Goal: Task Accomplishment & Management: Use online tool/utility

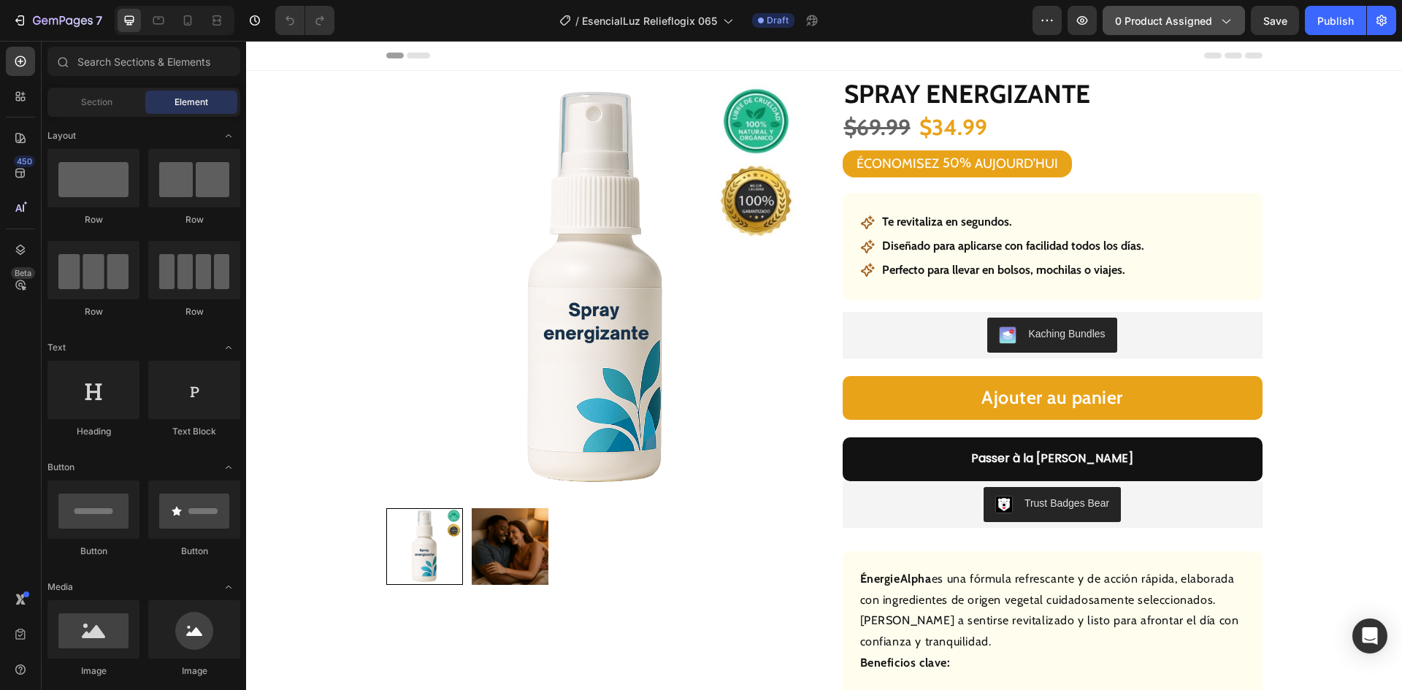
click at [1188, 16] on span "0 product assigned" at bounding box center [1163, 20] width 97 height 15
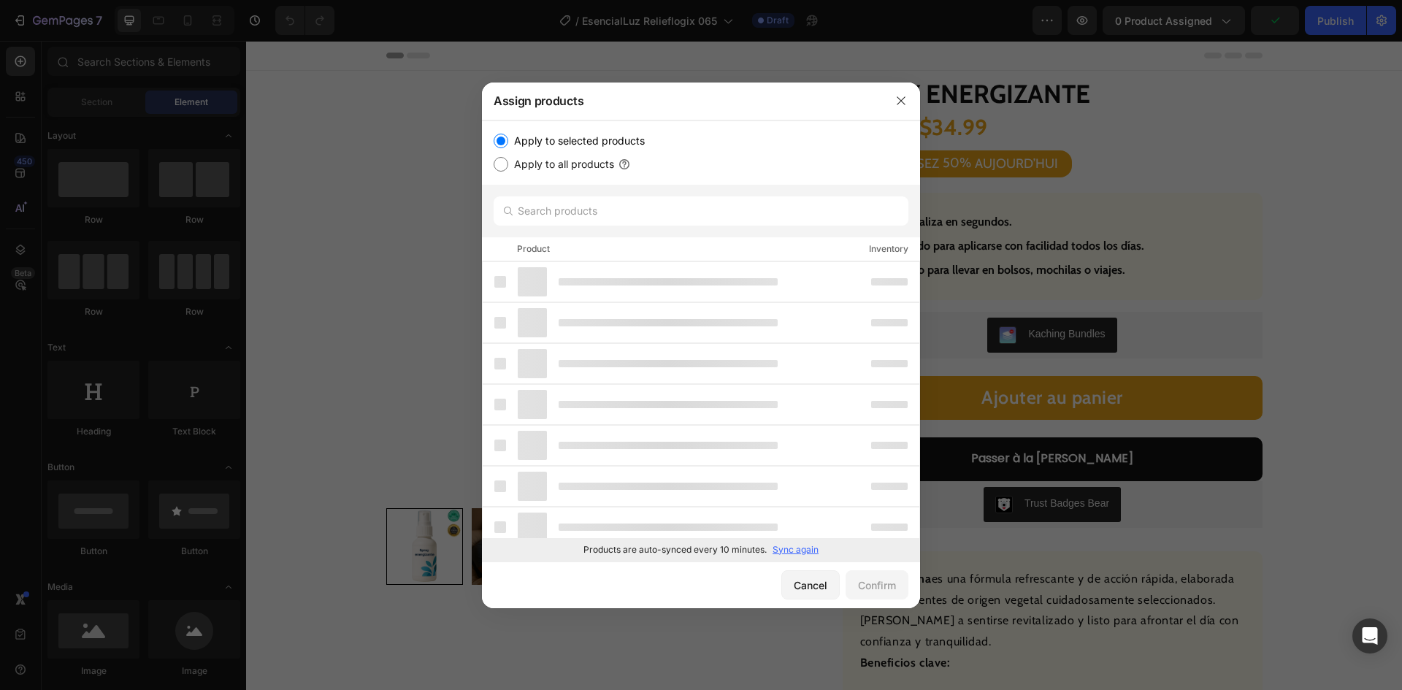
click at [797, 548] on p "Sync again" at bounding box center [796, 549] width 46 height 13
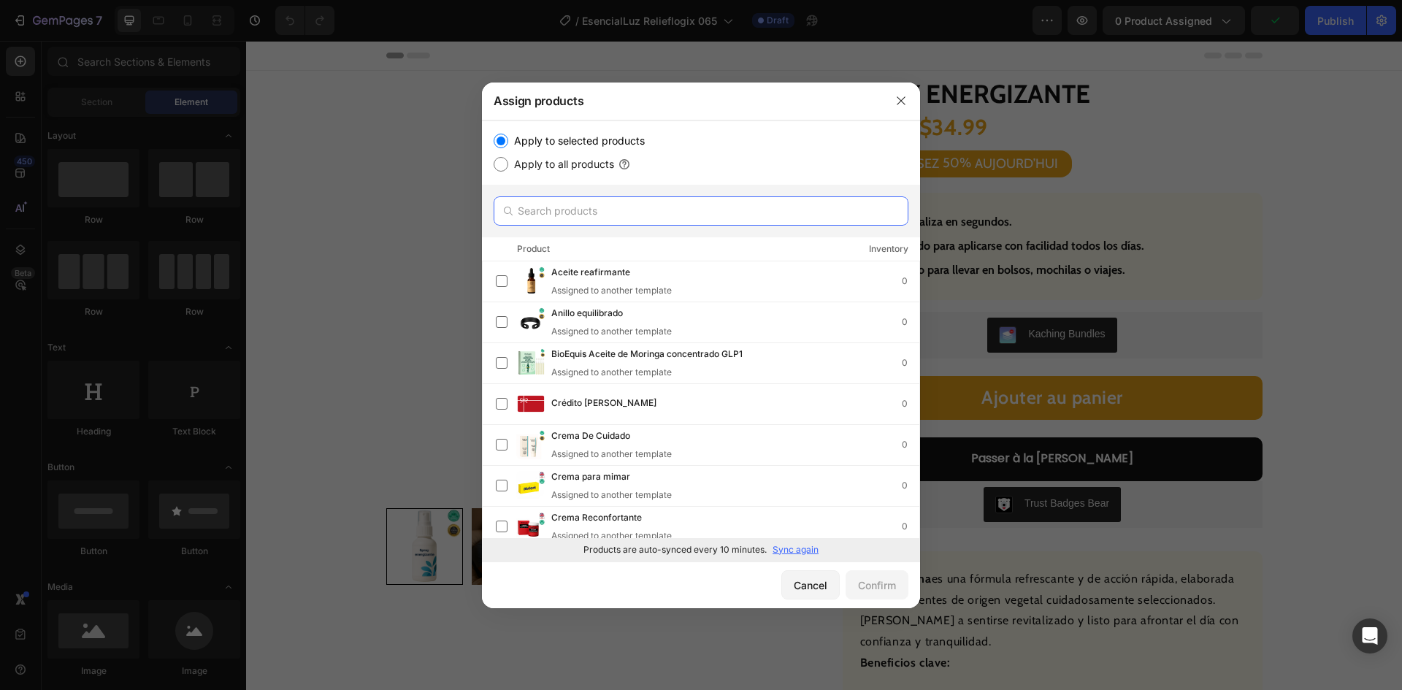
click at [599, 204] on input "text" at bounding box center [701, 210] width 415 height 29
paste input "Cuentas de vitalidad"
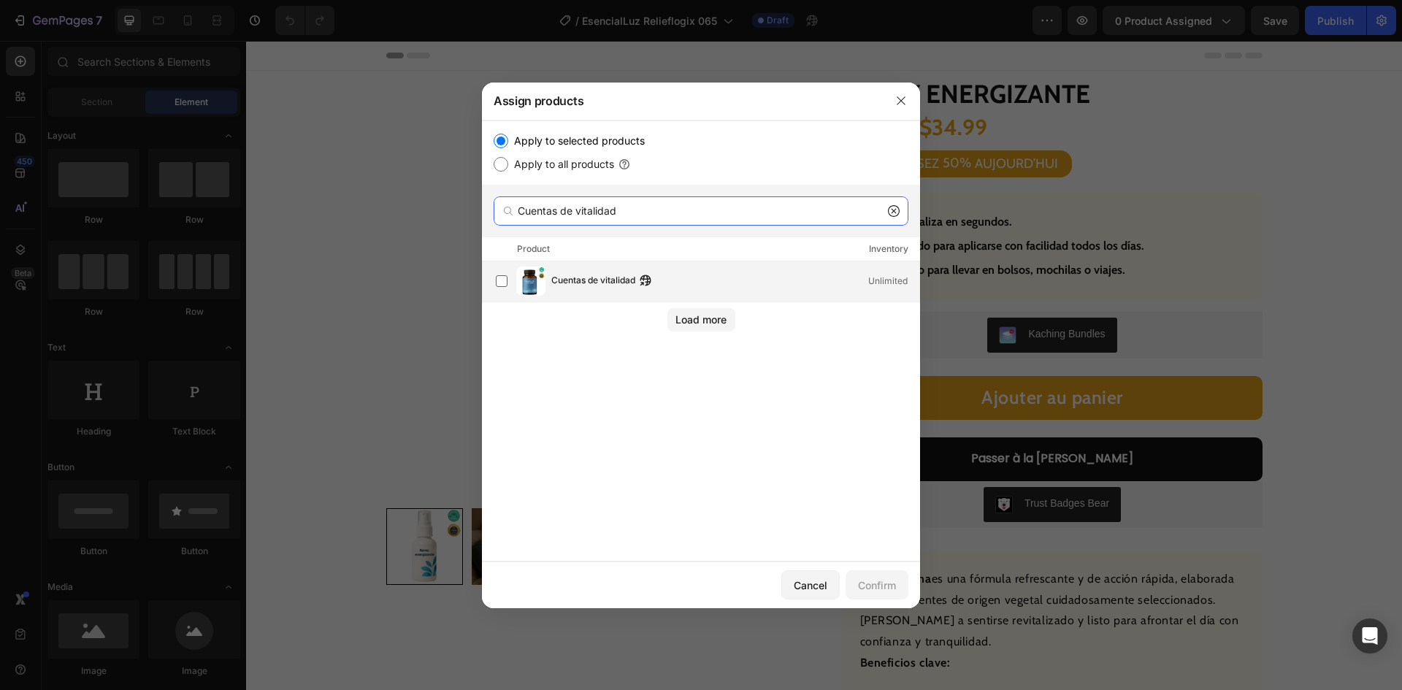
type input "Cuentas de vitalidad"
click at [586, 273] on div "Cuentas de vitalidad Unlimited" at bounding box center [708, 281] width 424 height 29
click at [876, 585] on div "Confirm" at bounding box center [877, 585] width 38 height 15
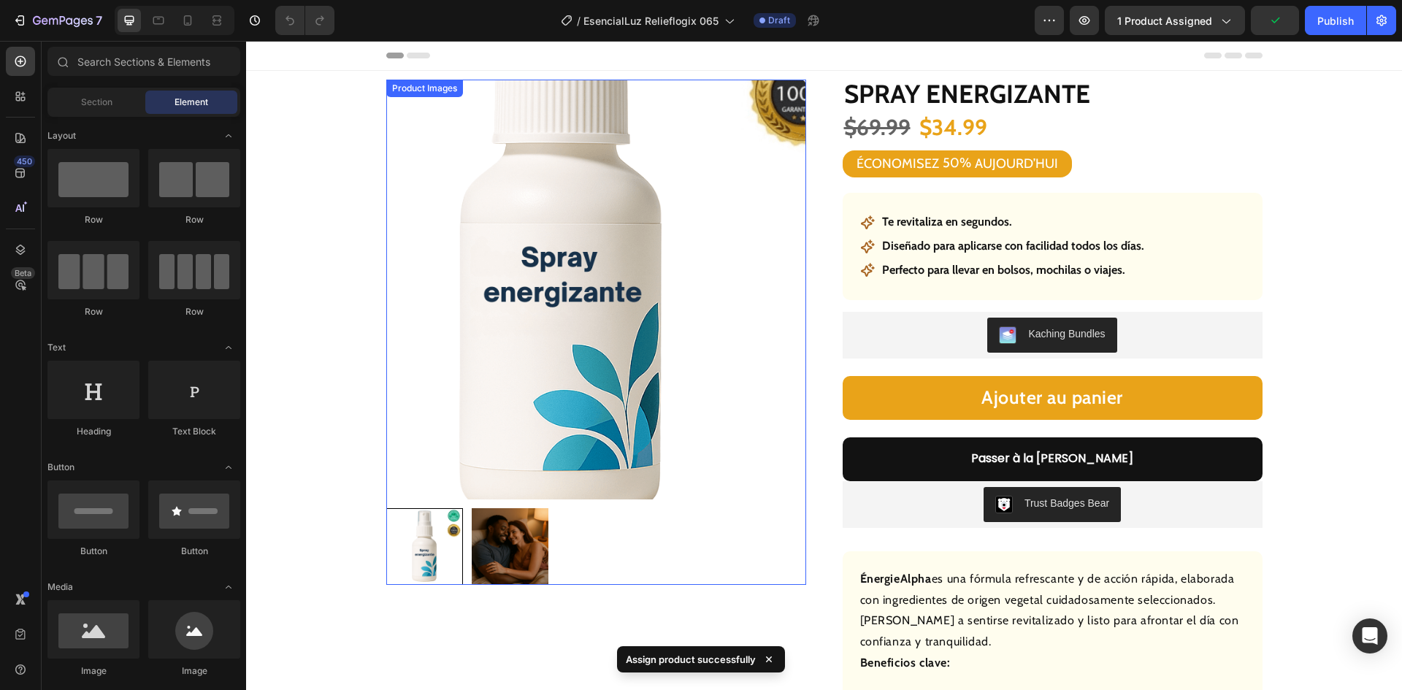
click at [491, 304] on img at bounding box center [596, 290] width 420 height 420
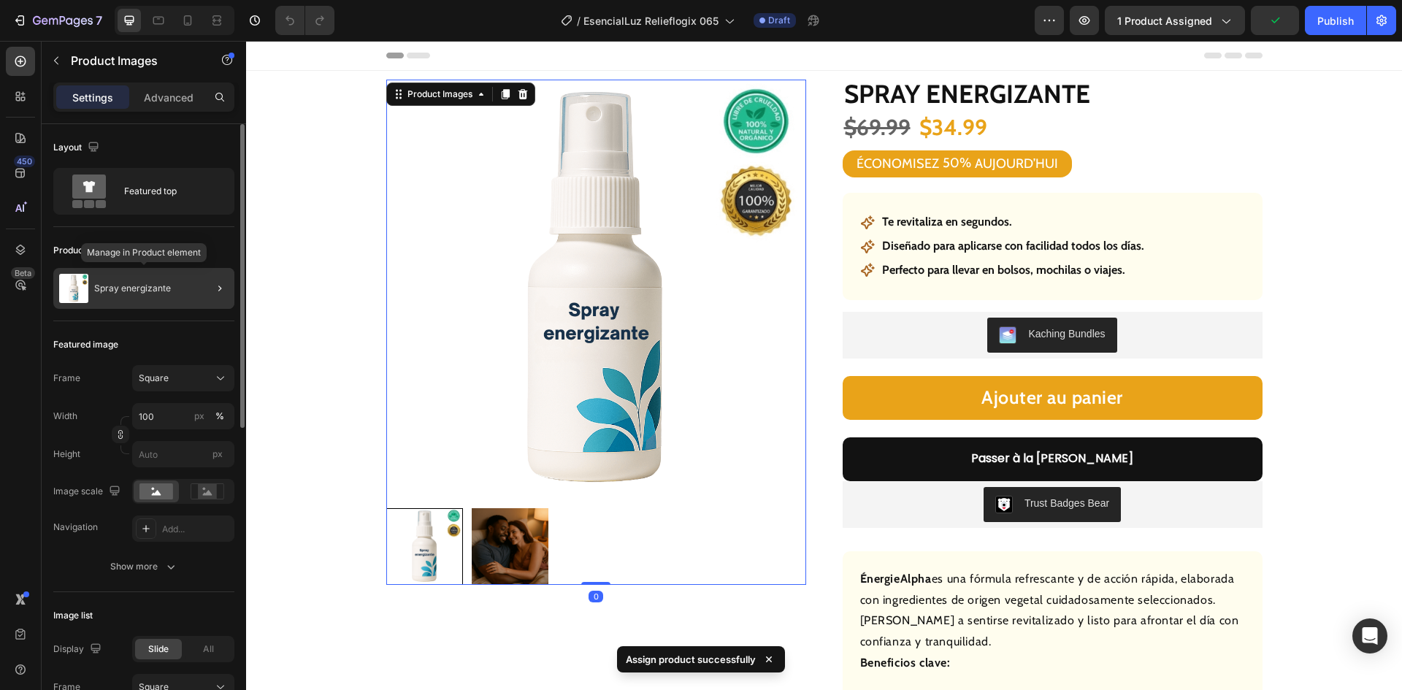
click at [140, 283] on div "Spray energizante" at bounding box center [143, 288] width 181 height 41
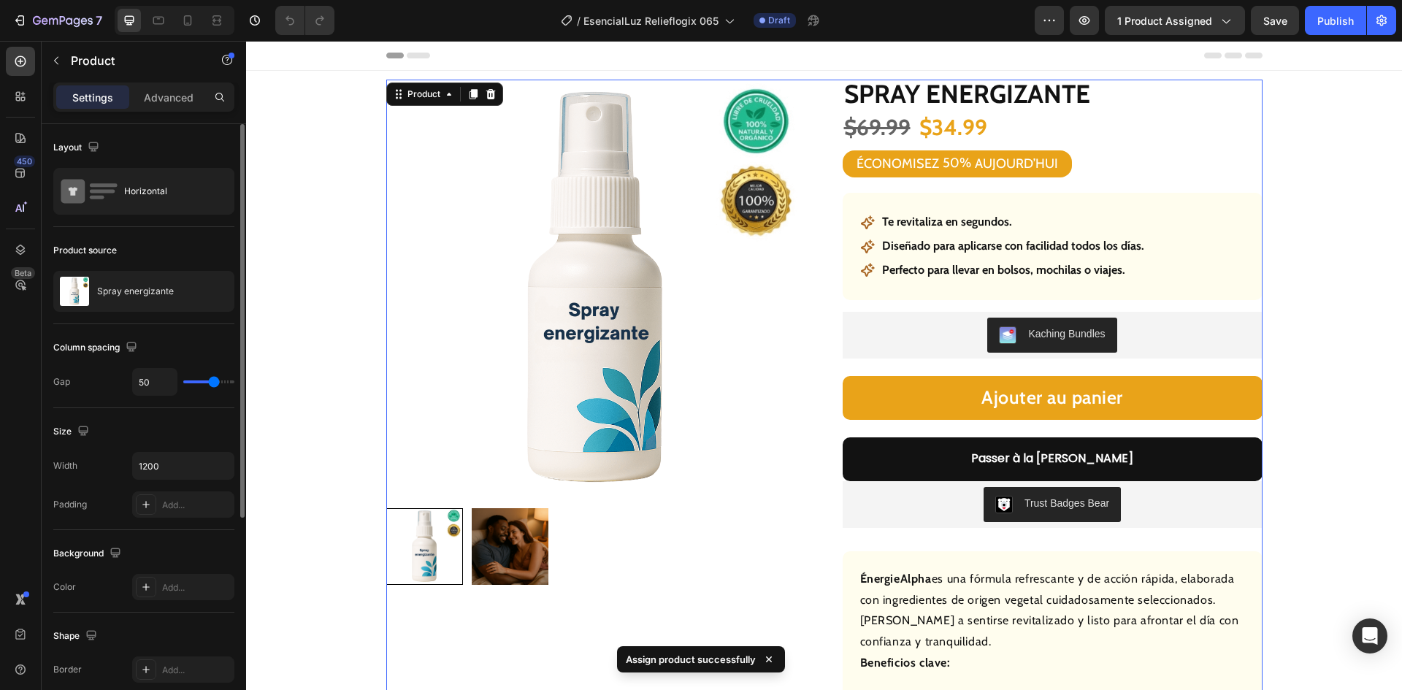
click at [143, 296] on p "Spray energizante" at bounding box center [135, 291] width 77 height 10
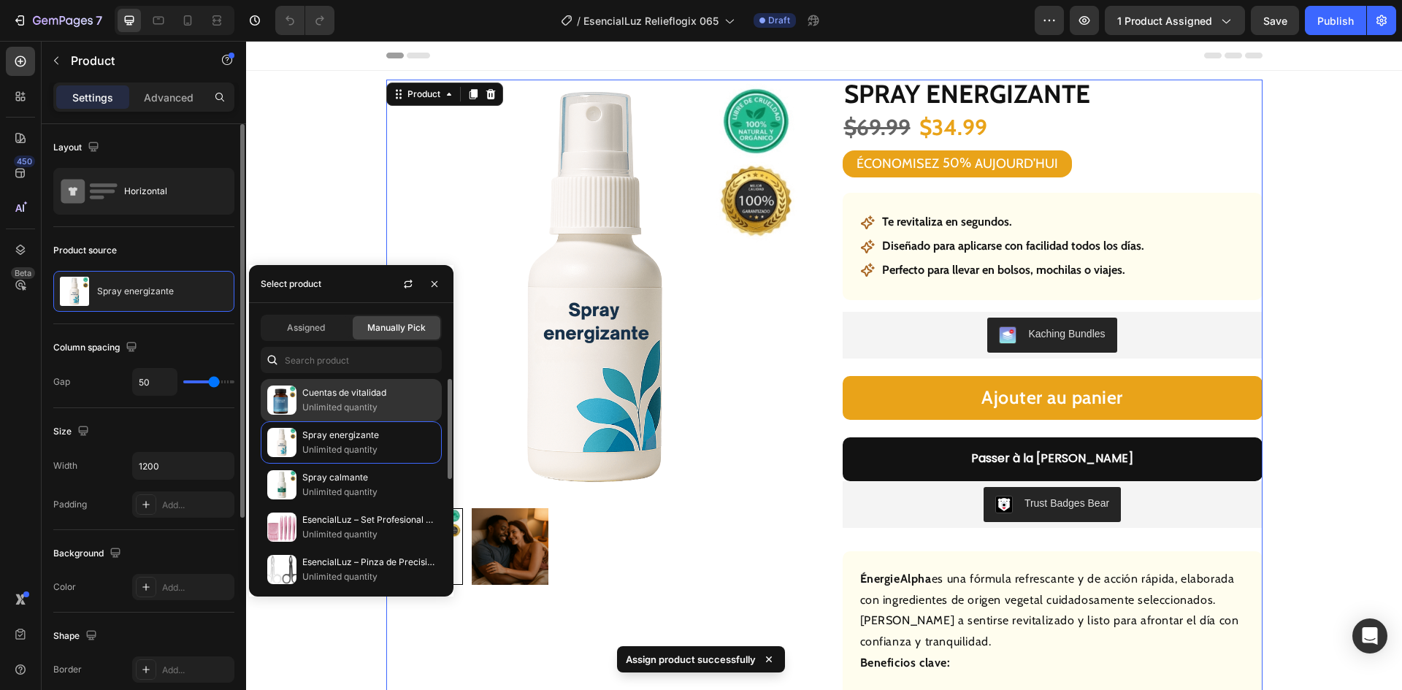
click at [321, 398] on p "Cuentas de vitalidad" at bounding box center [368, 393] width 133 height 15
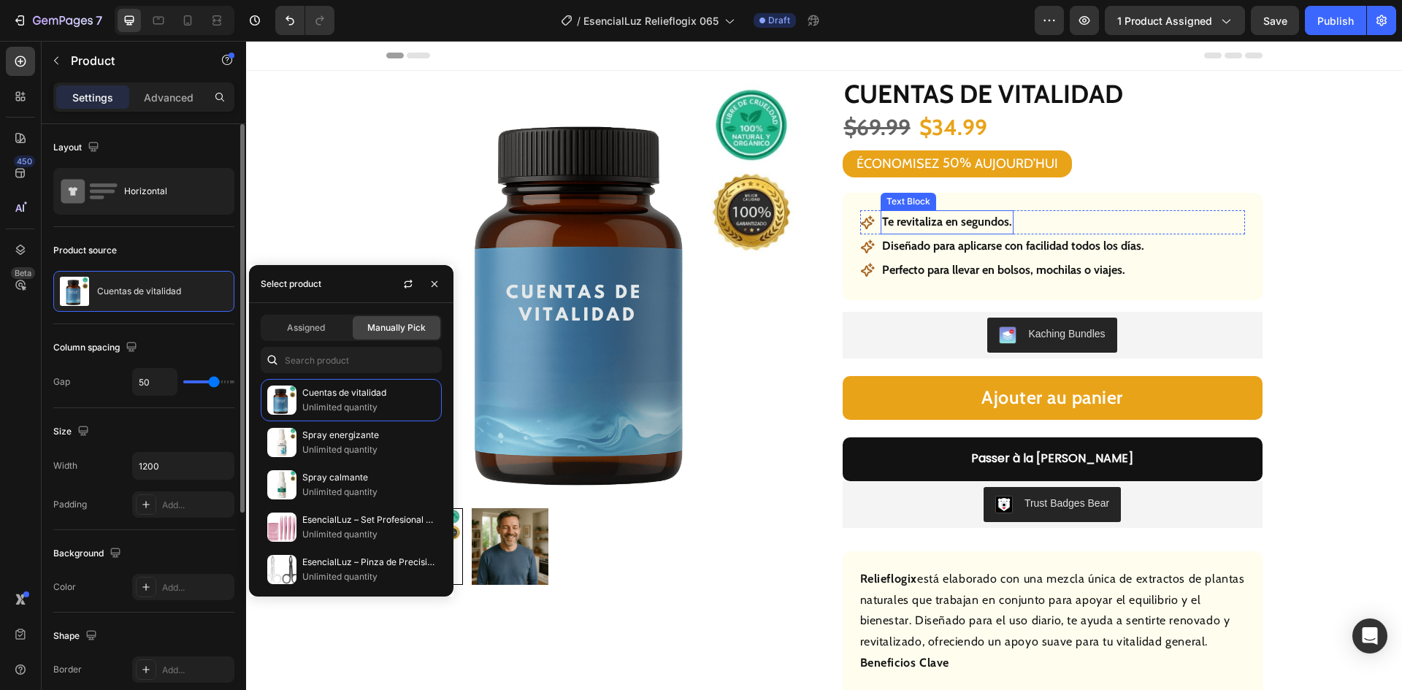
click at [952, 218] on p "Te revitaliza en segundos." at bounding box center [947, 222] width 130 height 21
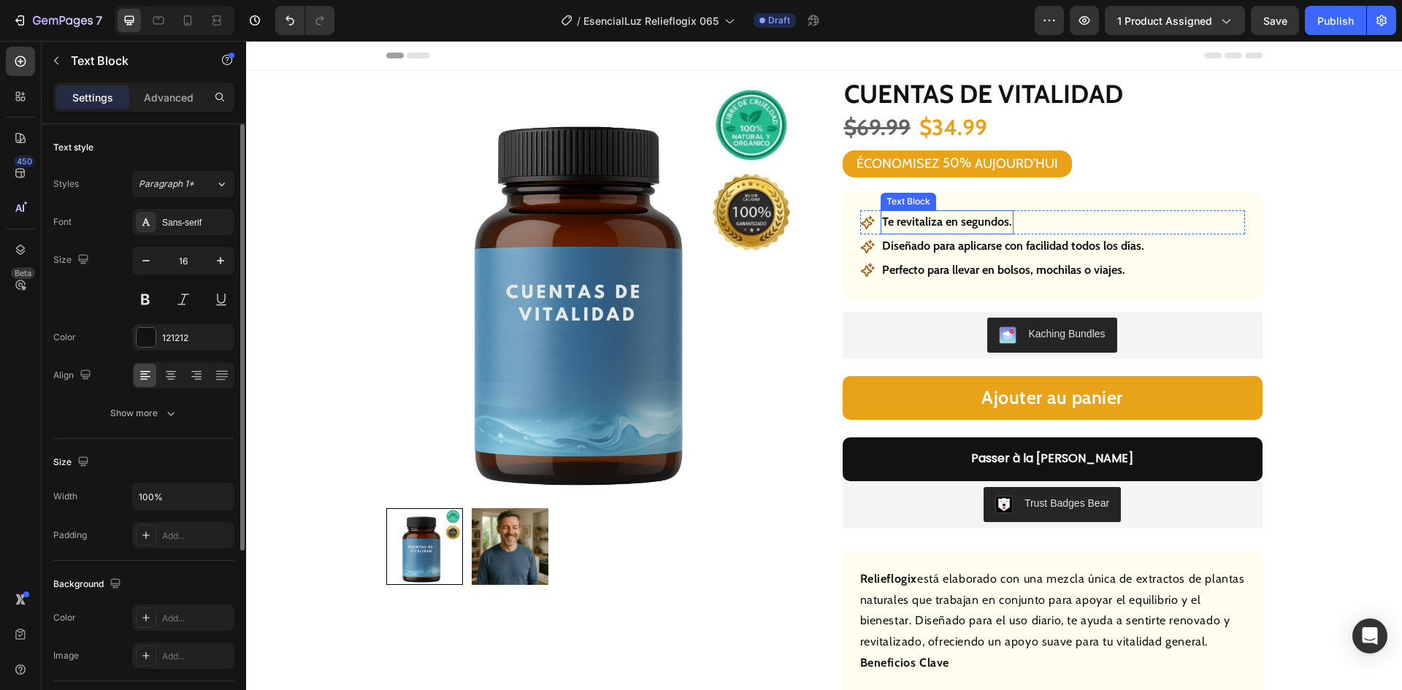
click at [952, 221] on p "Te revitaliza en segundos." at bounding box center [947, 222] width 130 height 21
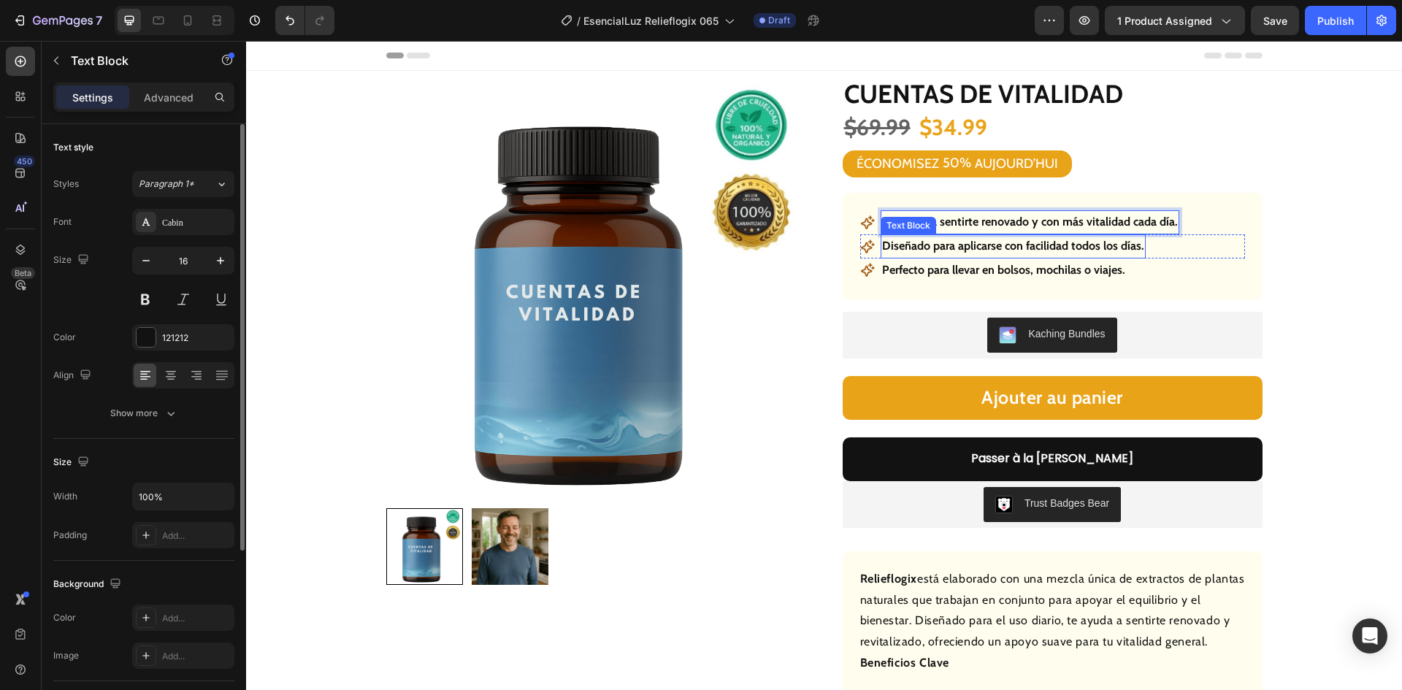
click at [917, 244] on p "Diseñado para aplicarse con facilidad todos los días." at bounding box center [1013, 246] width 262 height 21
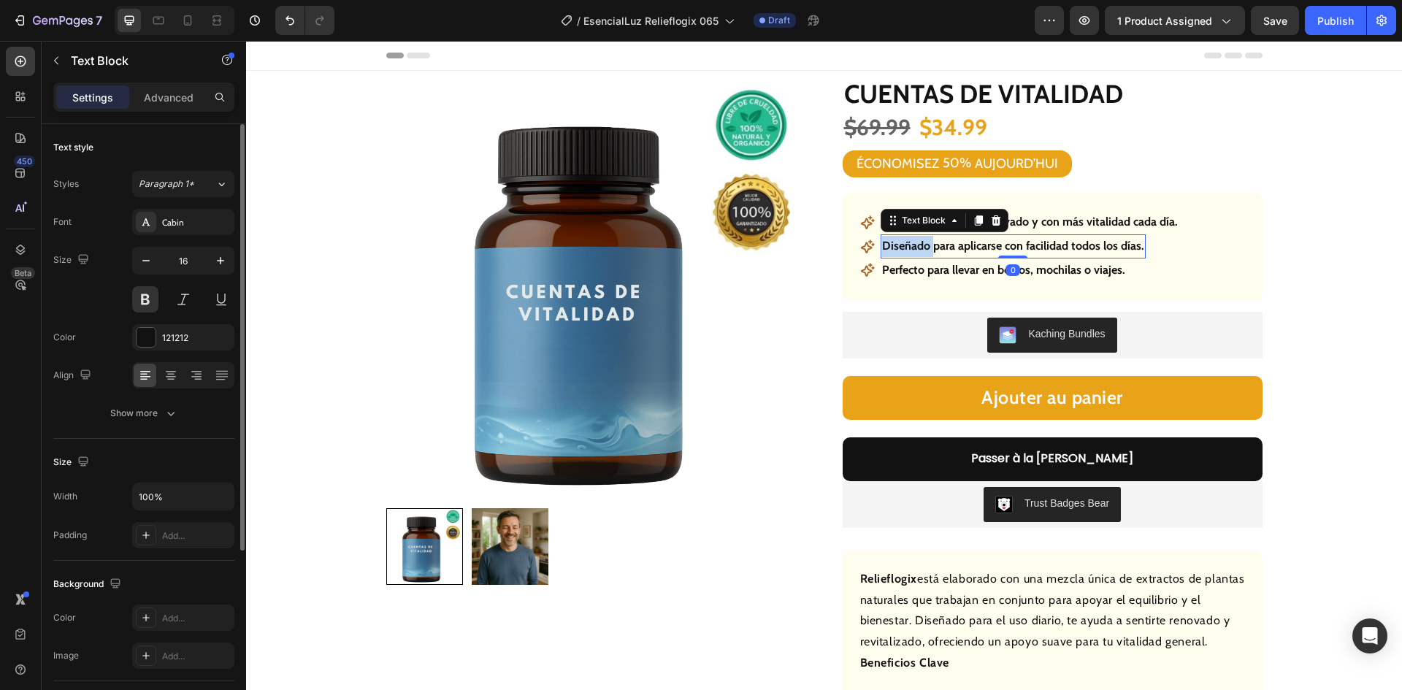
click at [917, 244] on p "Diseñado para aplicarse con facilidad todos los días." at bounding box center [1013, 246] width 262 height 21
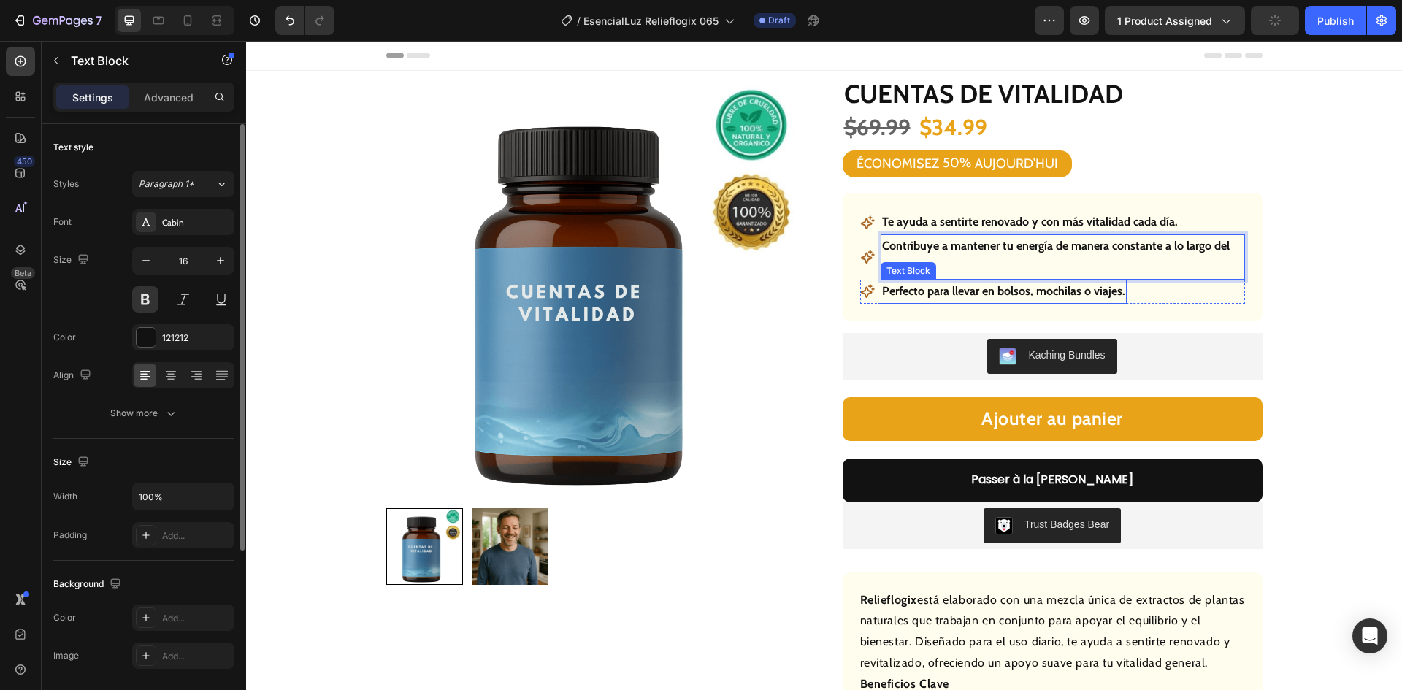
click at [1000, 293] on p "Perfecto para llevar en bolsos, mochilas o viajes." at bounding box center [1003, 291] width 243 height 21
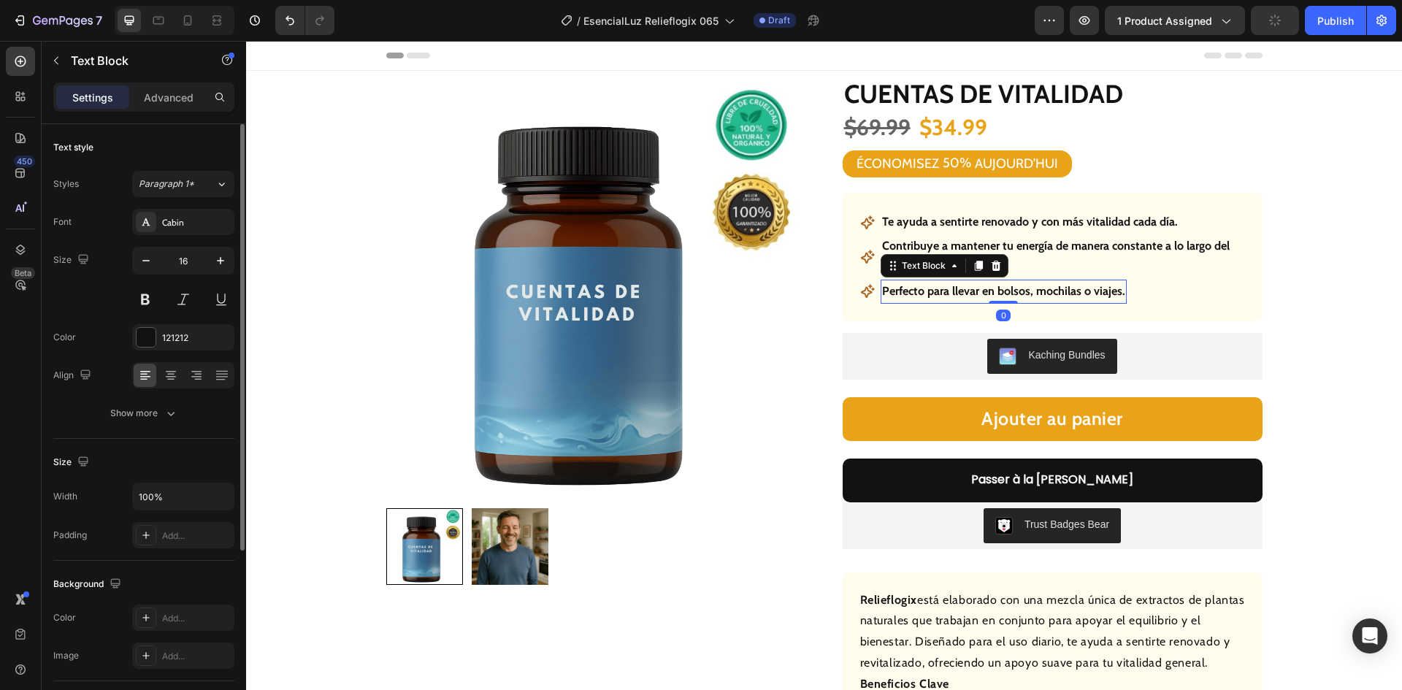
click at [1000, 293] on p "Perfecto para llevar en bolsos, mochilas o viajes." at bounding box center [1003, 291] width 243 height 21
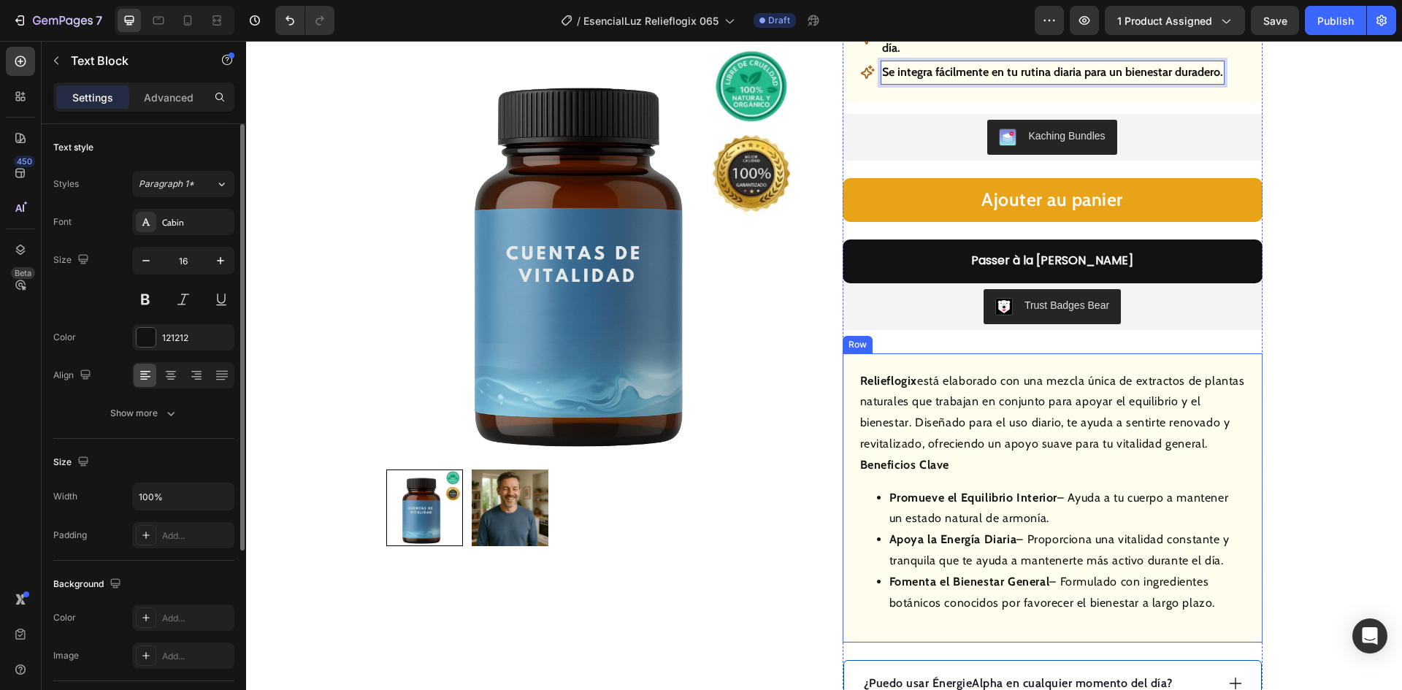
scroll to position [584, 0]
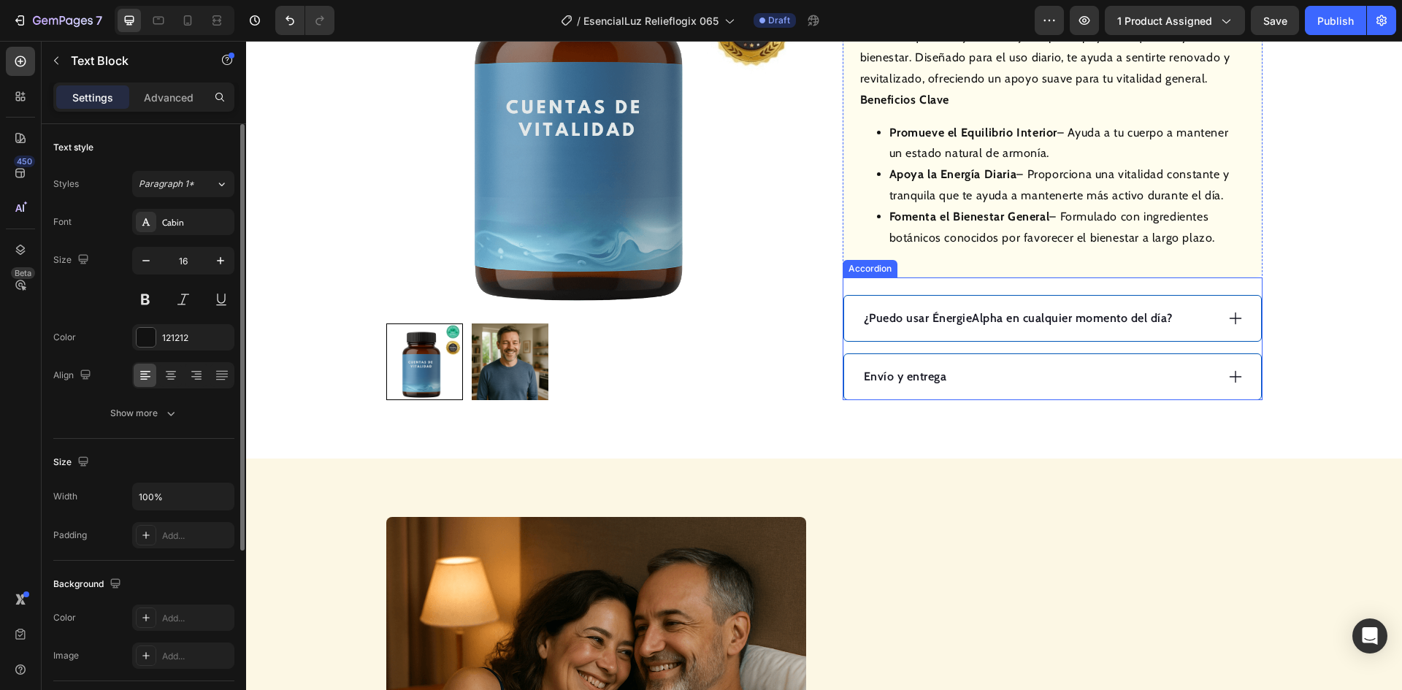
drag, startPoint x: 1233, startPoint y: 320, endPoint x: 1123, endPoint y: 329, distance: 110.6
click at [1233, 318] on icon at bounding box center [1236, 318] width 16 height 16
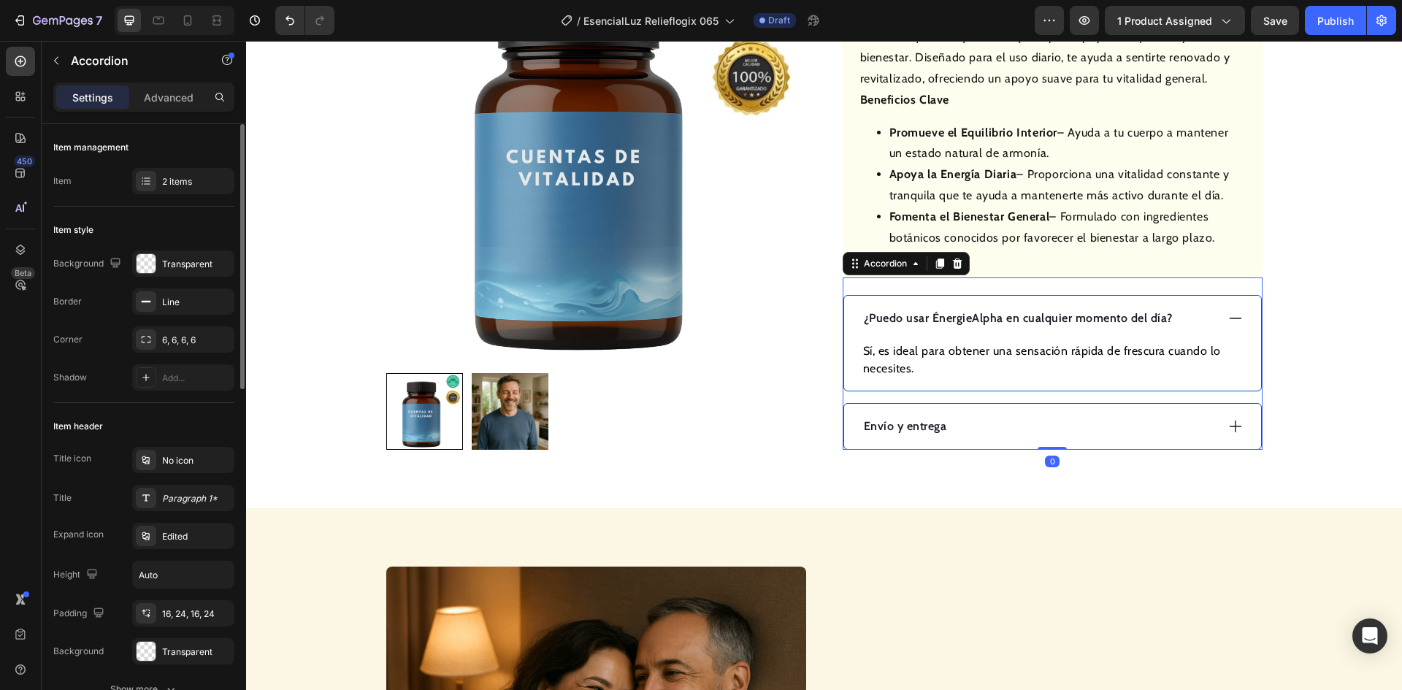
click at [1073, 321] on p "¿Puedo usar ÉnergieAlpha en cualquier momento del día?" at bounding box center [1018, 319] width 309 height 18
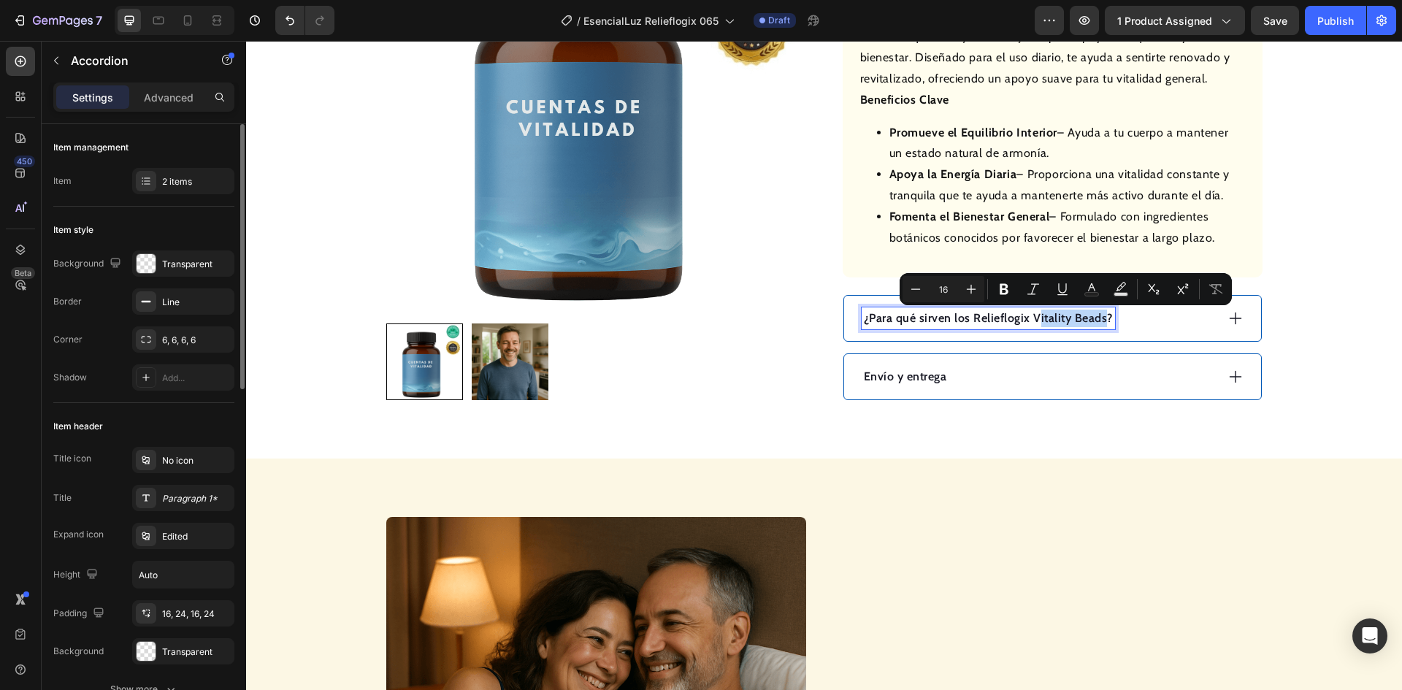
drag, startPoint x: 1097, startPoint y: 316, endPoint x: 1030, endPoint y: 323, distance: 67.6
click at [1030, 323] on p "¿Para qué sirven los Relieflogix Vitality Beads?" at bounding box center [988, 319] width 249 height 18
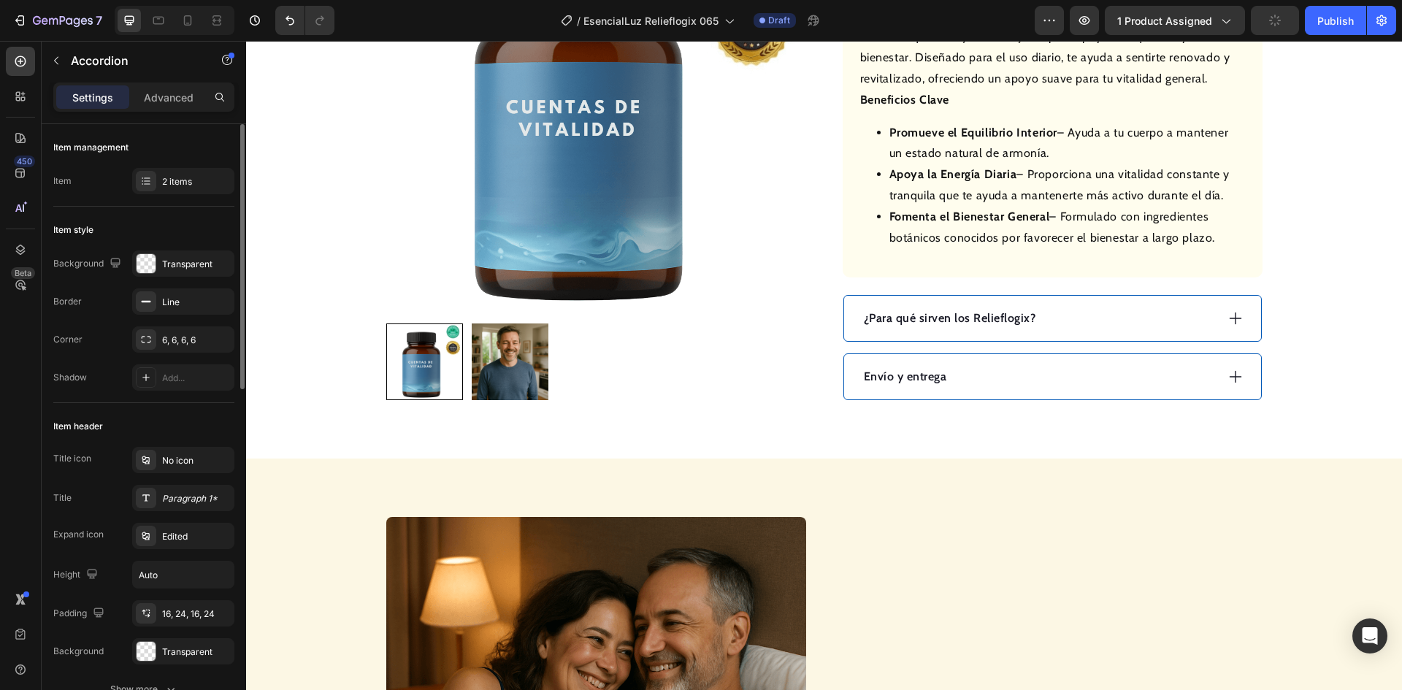
click at [1128, 321] on div "¿Para qué sirven los Relieflogix?" at bounding box center [1039, 318] width 354 height 22
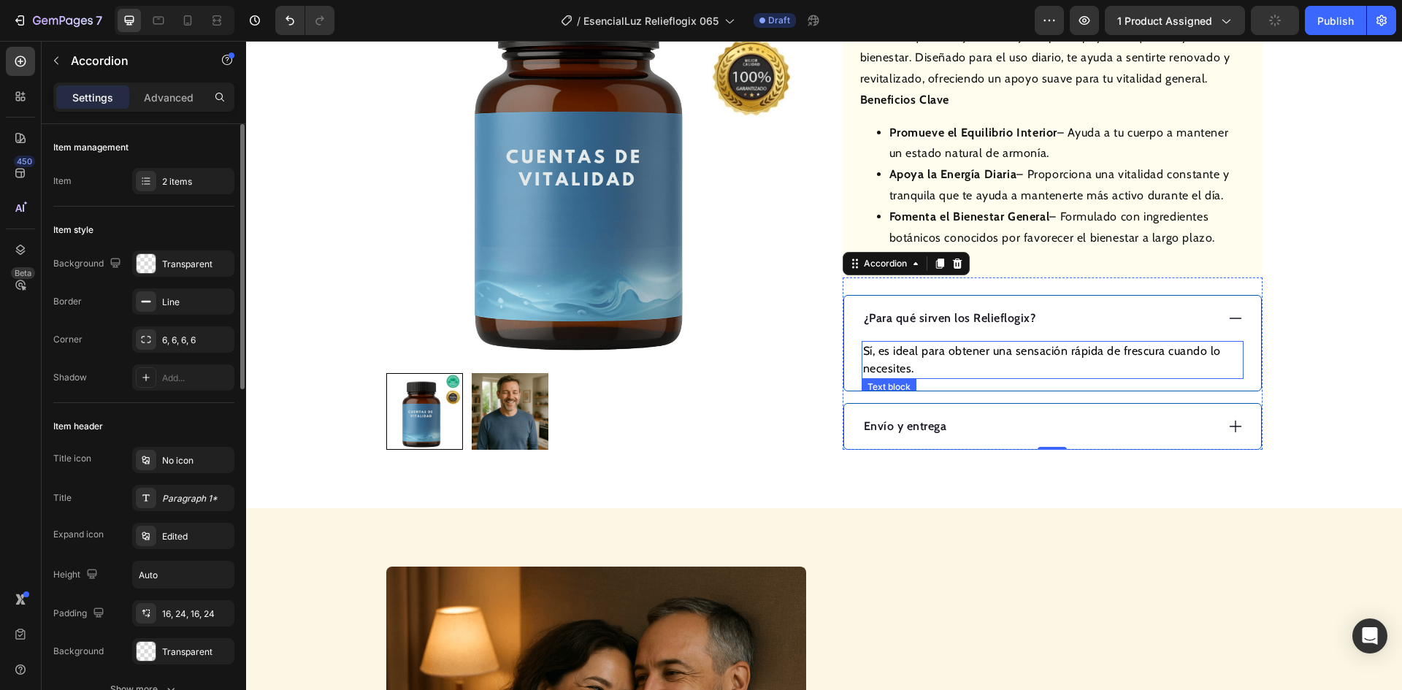
drag, startPoint x: 1008, startPoint y: 349, endPoint x: 1000, endPoint y: 353, distance: 8.8
click at [1006, 351] on p "Sí, es ideal para obtener una sensación rápida de frescura cuando lo necesites." at bounding box center [1052, 359] width 379 height 35
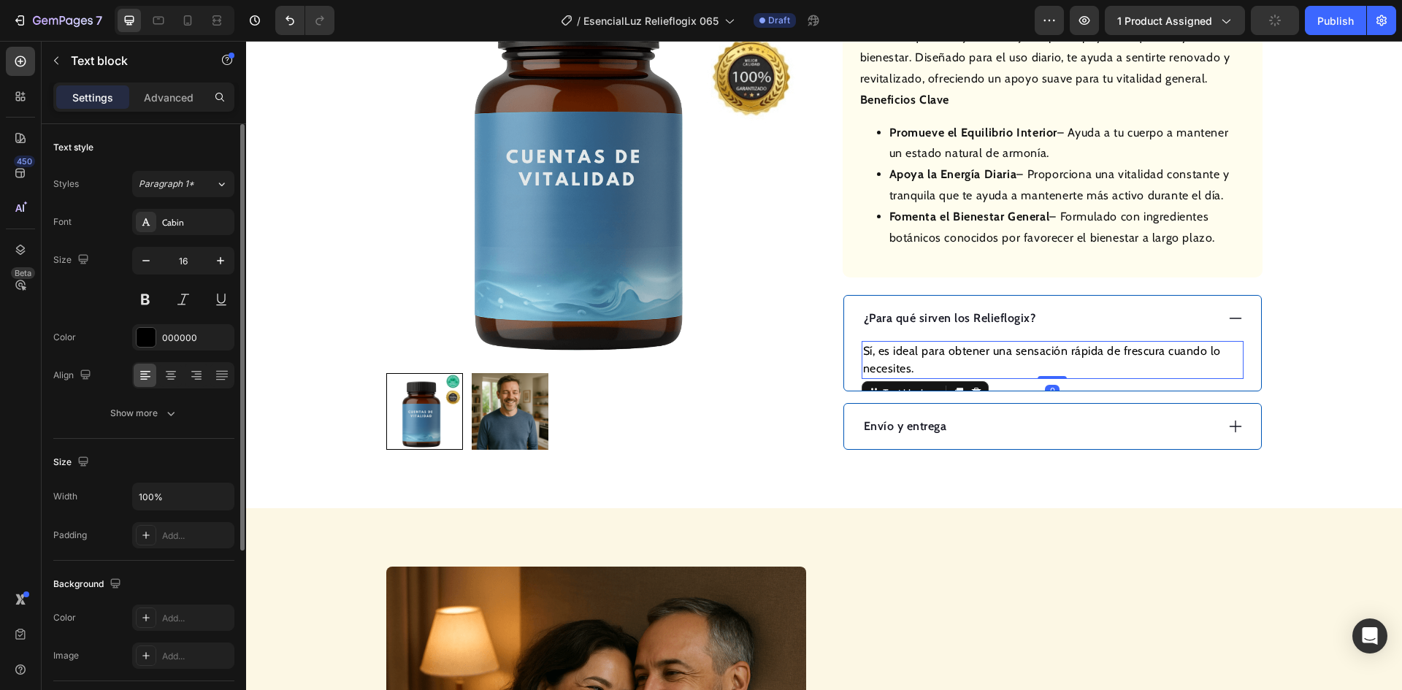
click at [1000, 353] on p "Sí, es ideal para obtener una sensación rápida de frescura cuando lo necesites." at bounding box center [1052, 359] width 379 height 35
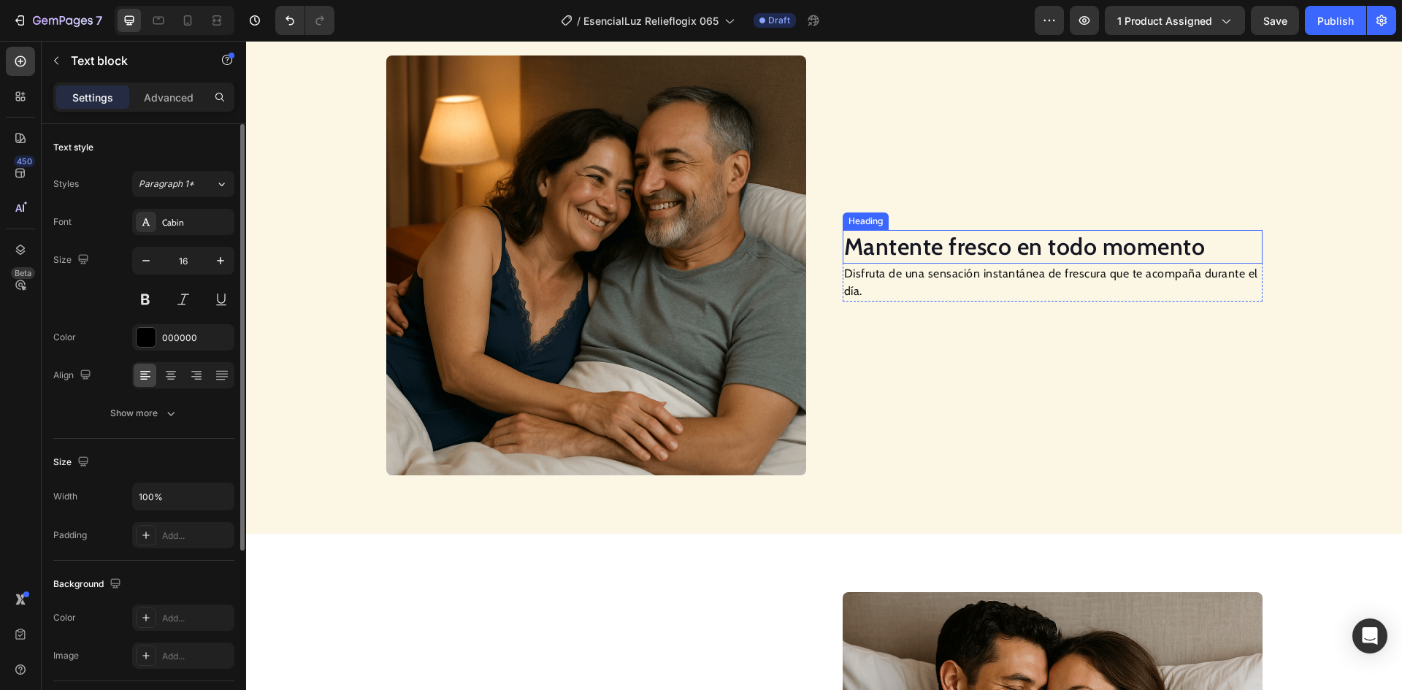
click at [964, 245] on h2 "Mantente fresco en todo momento" at bounding box center [1053, 247] width 420 height 34
click at [965, 245] on h2 "Mantente fresco en todo momento" at bounding box center [1053, 247] width 420 height 34
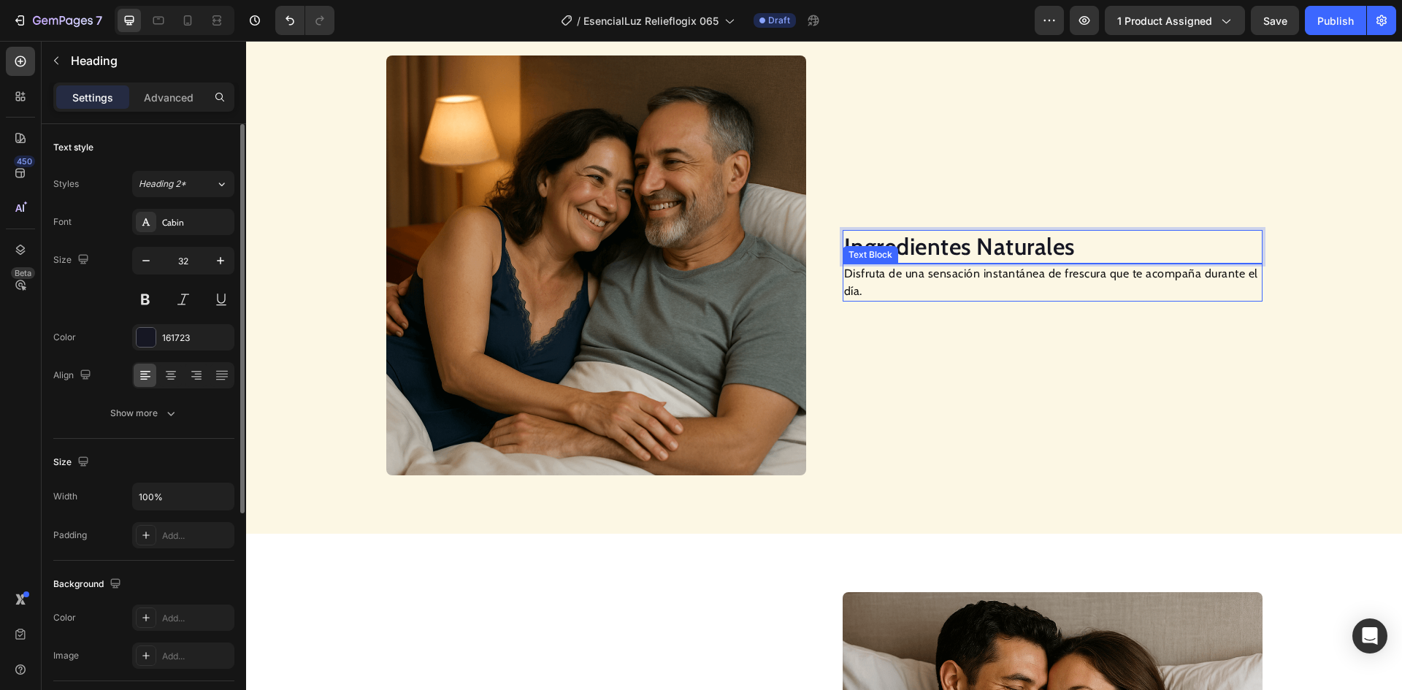
click at [868, 275] on p "Disfruta de una sensación instantánea de frescura que te acompaña durante el dí…" at bounding box center [1052, 282] width 417 height 35
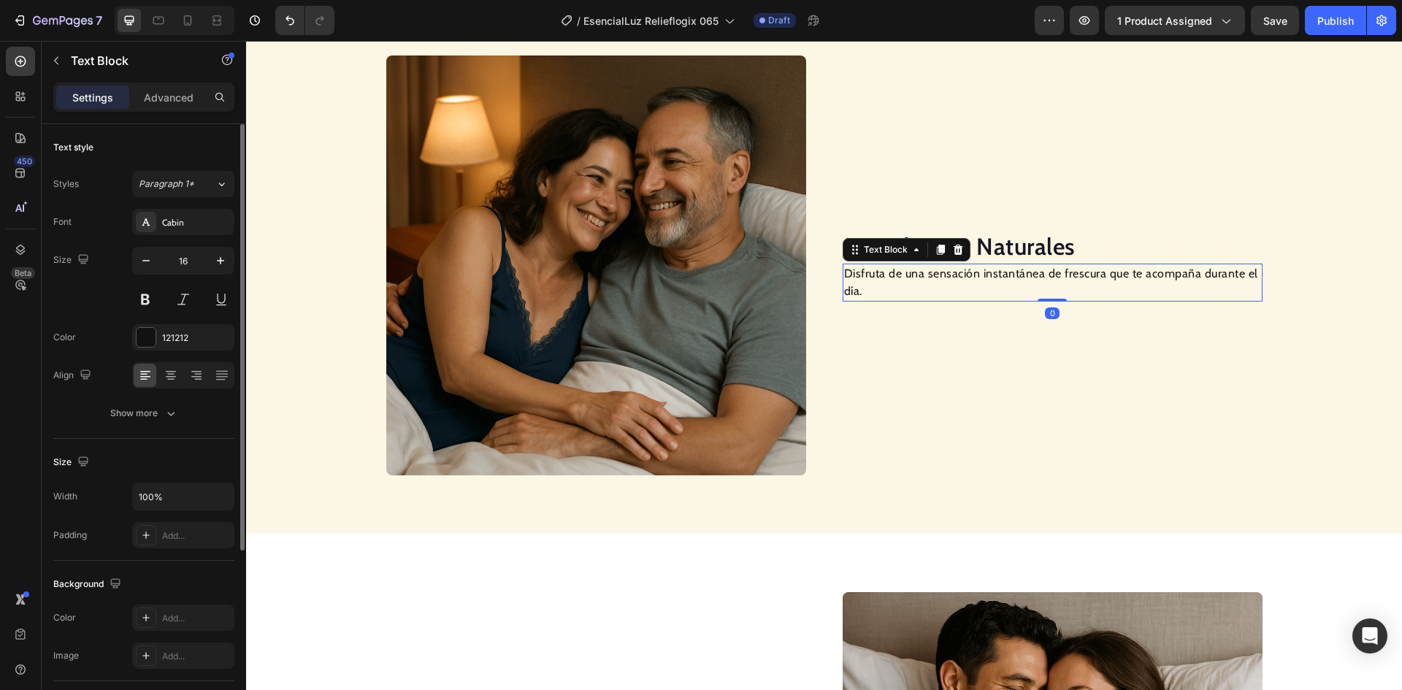
click at [868, 275] on p "Disfruta de una sensación instantánea de frescura que te acompaña durante el dí…" at bounding box center [1052, 282] width 417 height 35
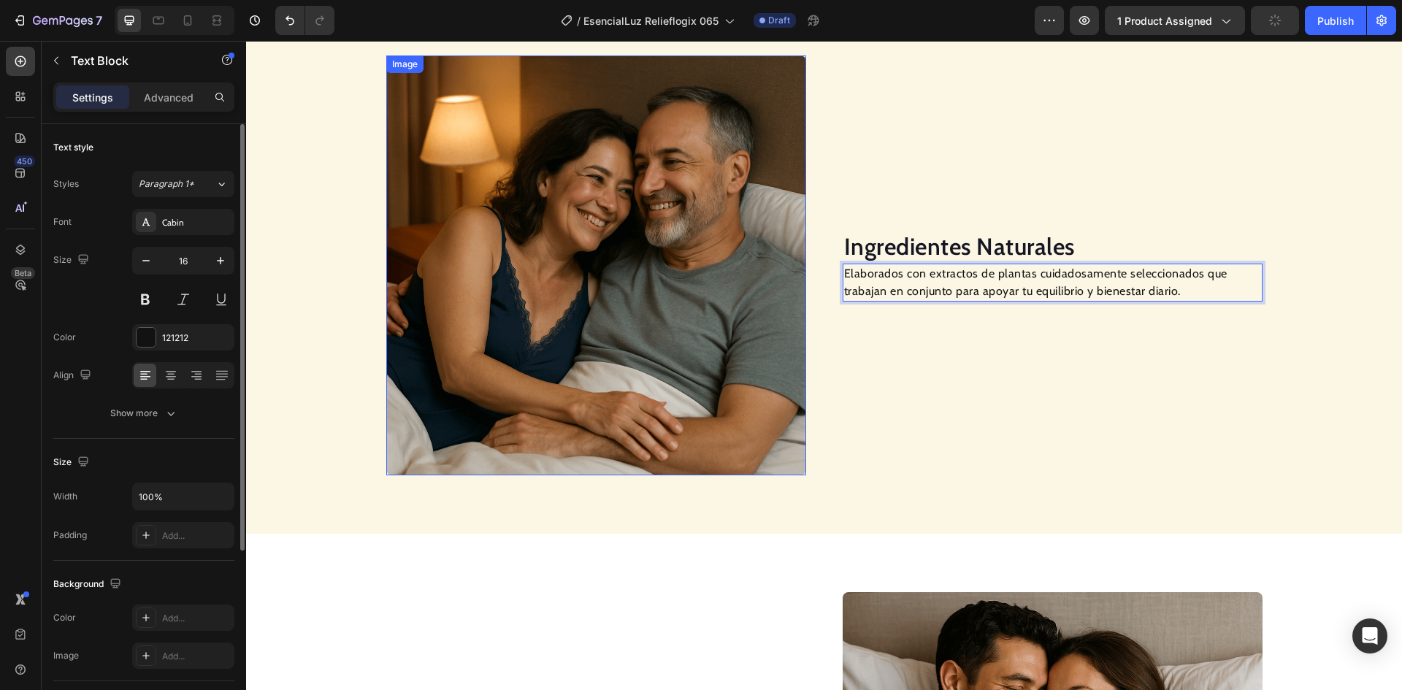
scroll to position [1460, 0]
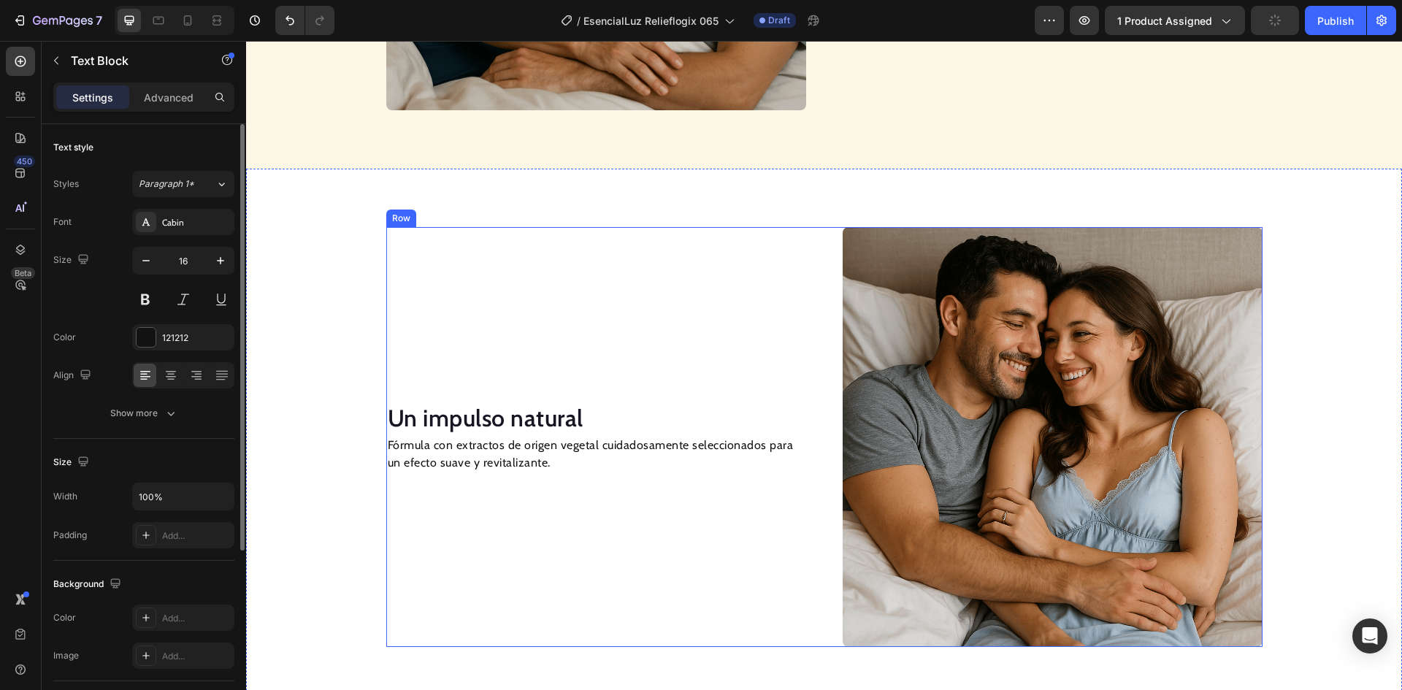
click at [550, 418] on h2 "Un impulso natural" at bounding box center [596, 419] width 420 height 34
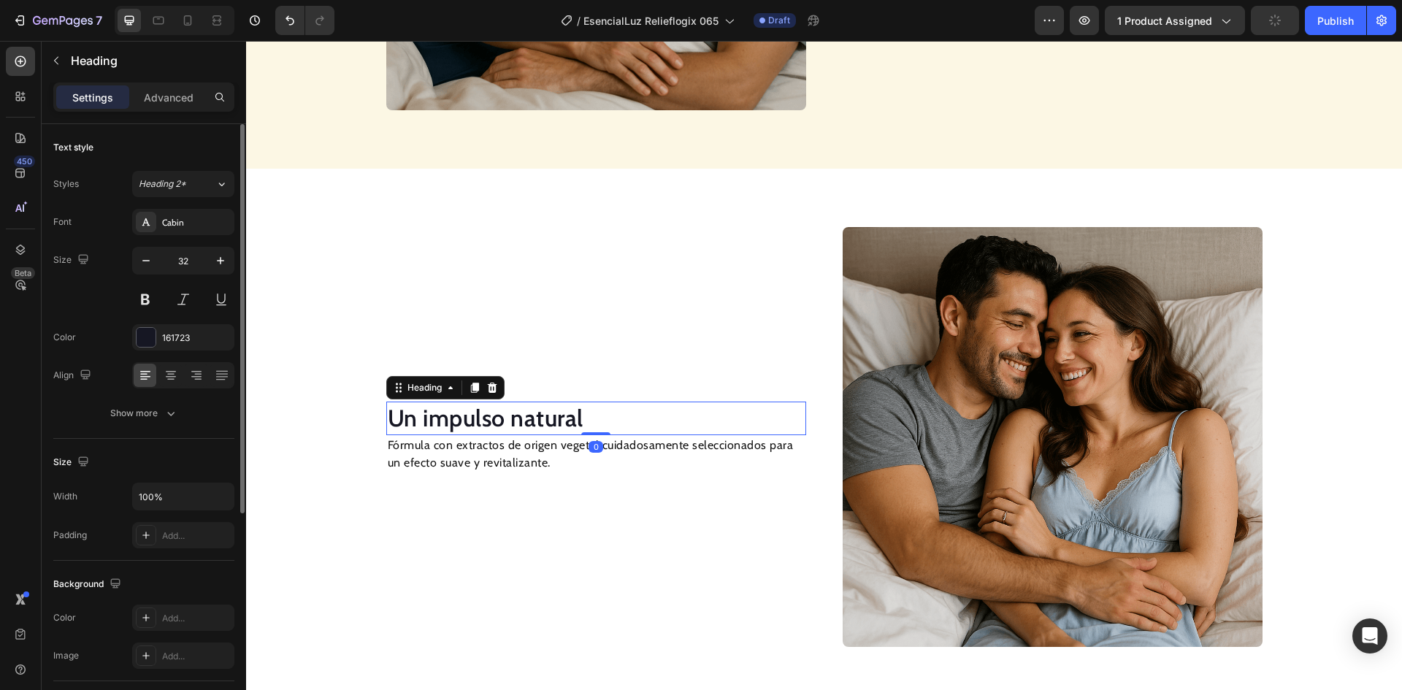
click at [550, 418] on h2 "Un impulso natural" at bounding box center [596, 419] width 420 height 34
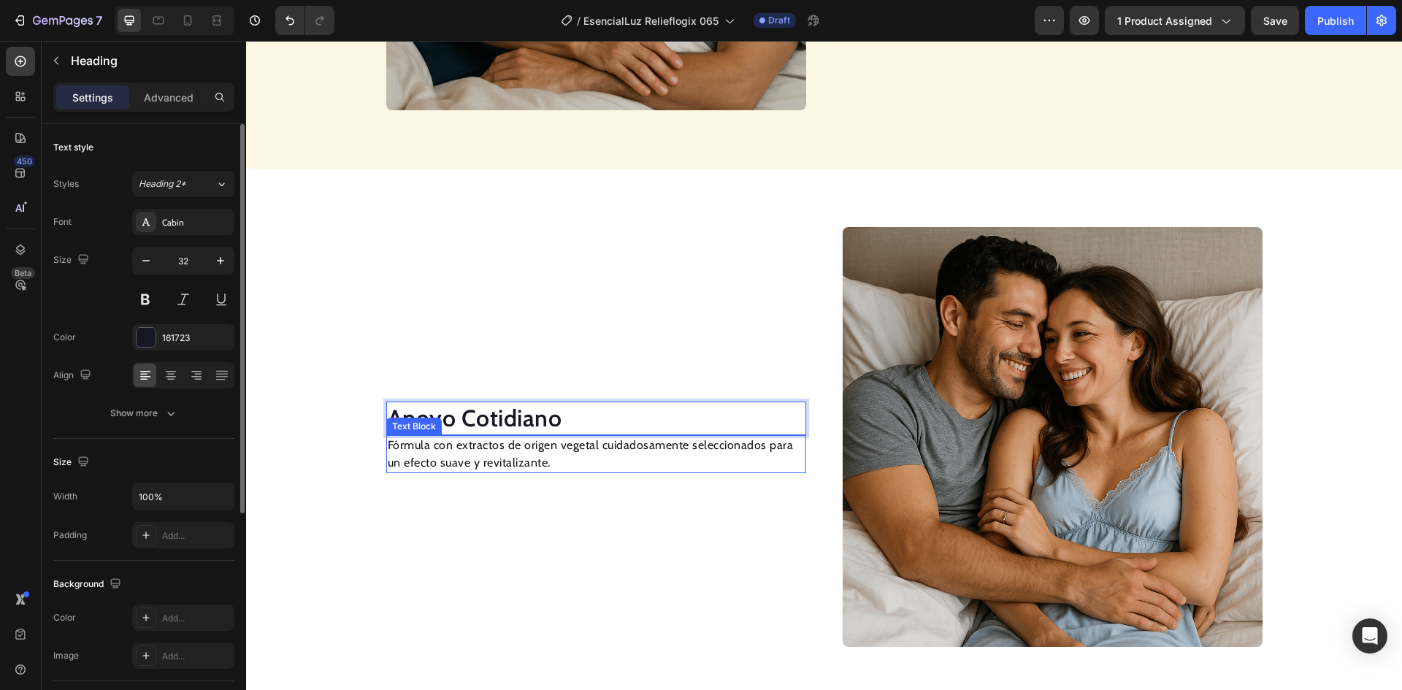
click at [502, 461] on p "Fórmula con extractos de origen vegetal cuidadosamente seleccionados para un ef…" at bounding box center [596, 454] width 417 height 35
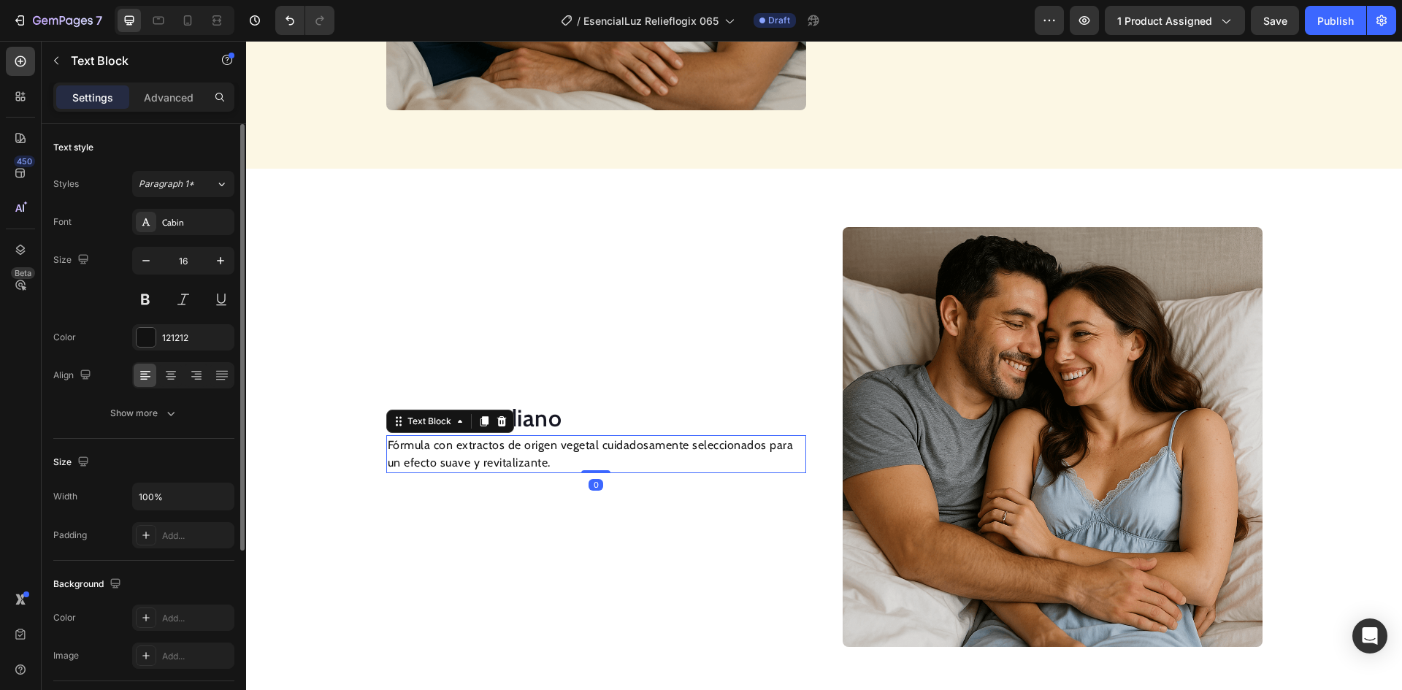
click at [502, 461] on p "Fórmula con extractos de origen vegetal cuidadosamente seleccionados para un ef…" at bounding box center [596, 454] width 417 height 35
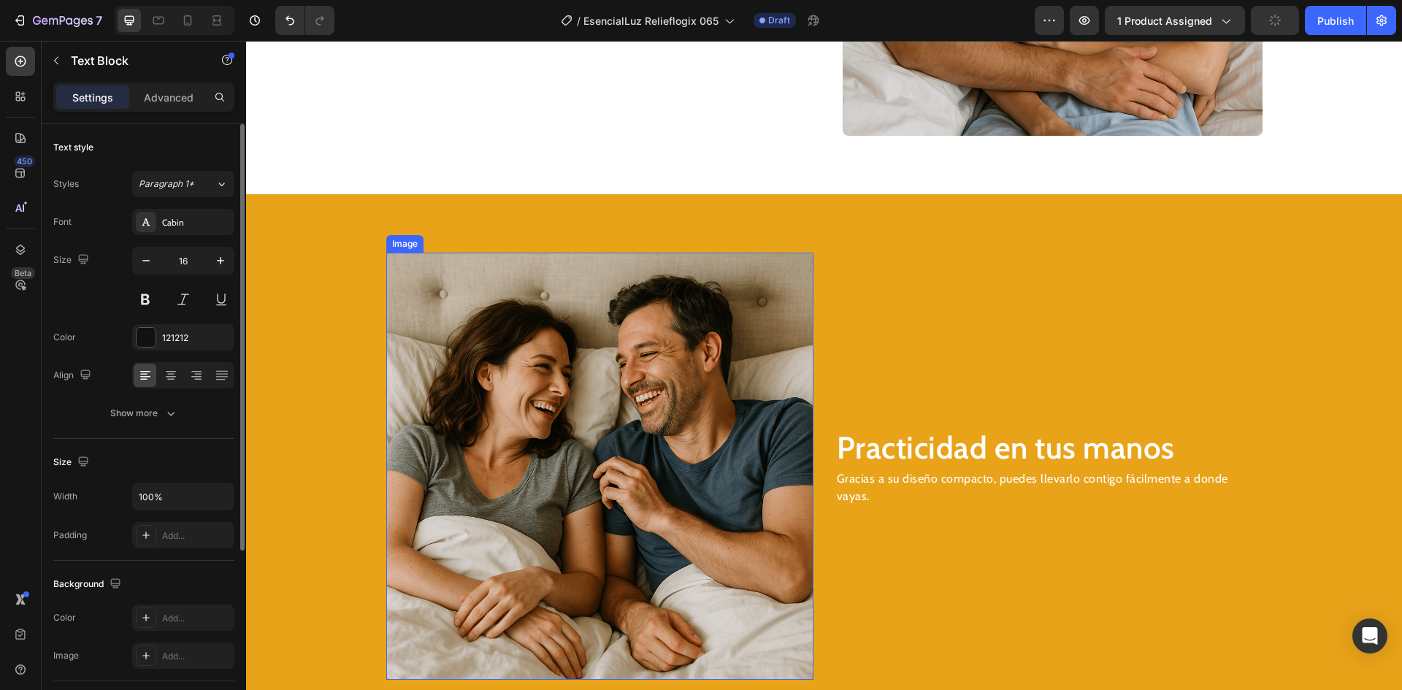
scroll to position [2118, 0]
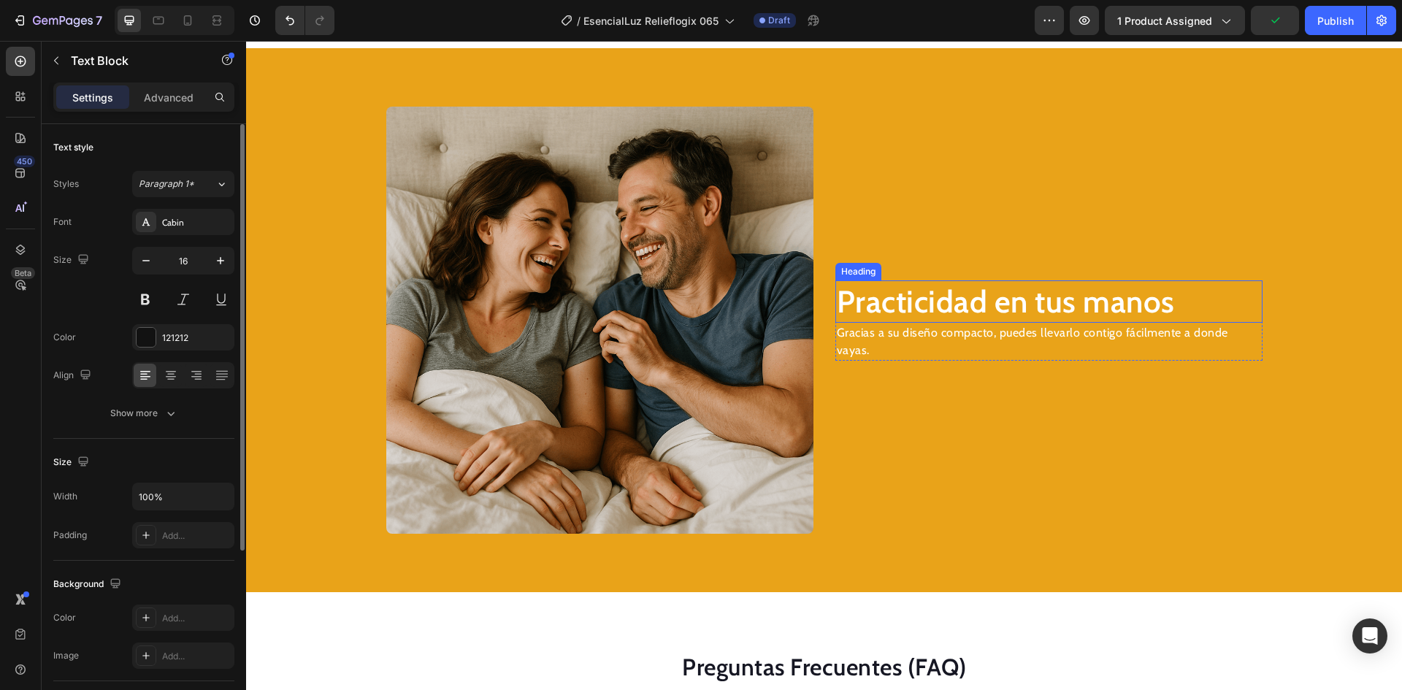
click at [947, 308] on h2 "Practicidad en tus manos" at bounding box center [1048, 301] width 427 height 43
click at [948, 308] on h2 "Practicidad en tus manos" at bounding box center [1048, 301] width 427 height 43
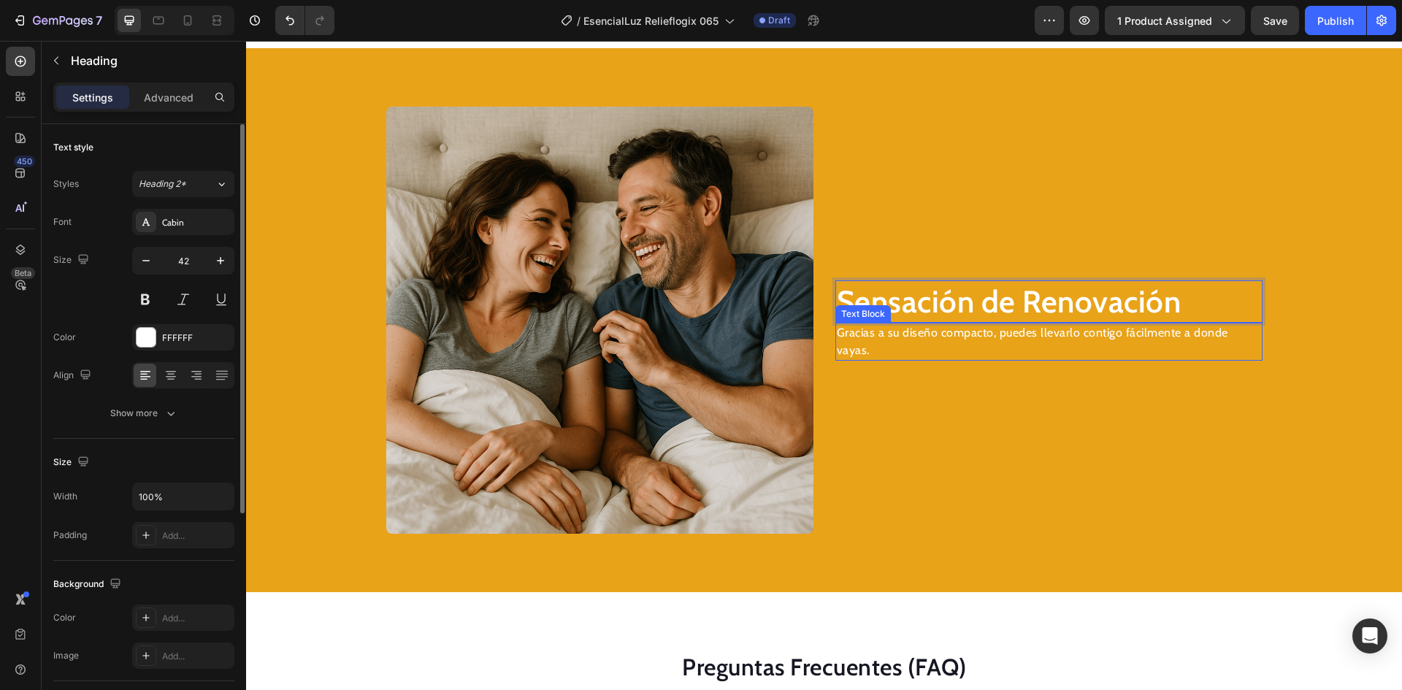
click at [935, 342] on p "Gracias a su diseño compacto, puedes llevarlo contigo fácilmente a donde vayas." at bounding box center [1049, 341] width 424 height 35
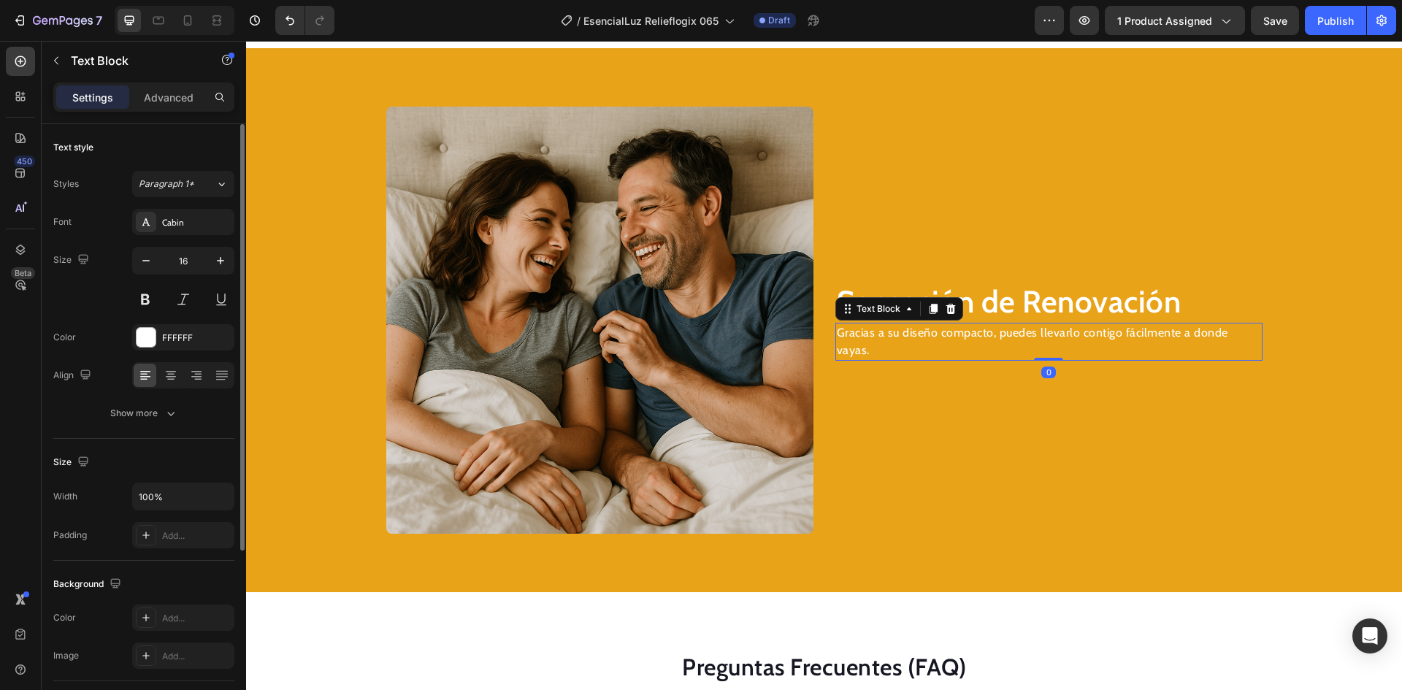
click at [935, 342] on p "Gracias a su diseño compacto, puedes llevarlo contigo fácilmente a donde vayas." at bounding box center [1049, 341] width 424 height 35
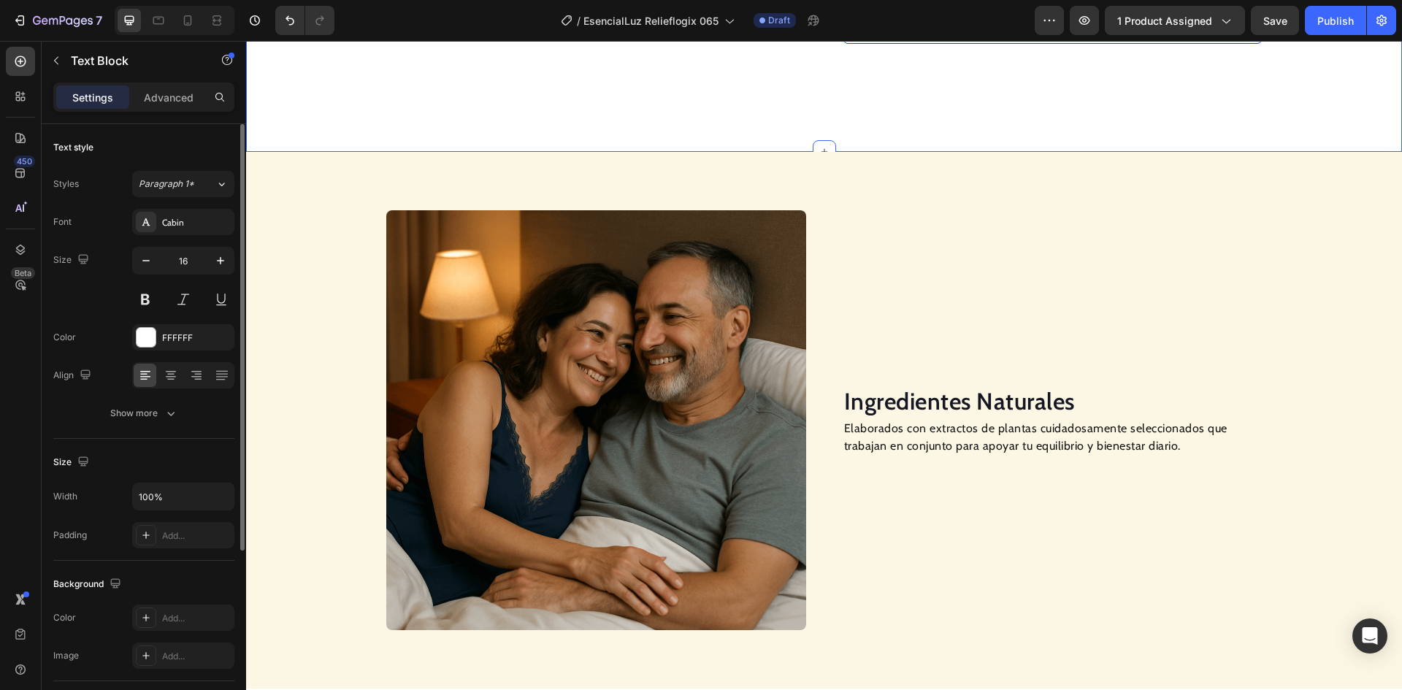
scroll to position [1014, 0]
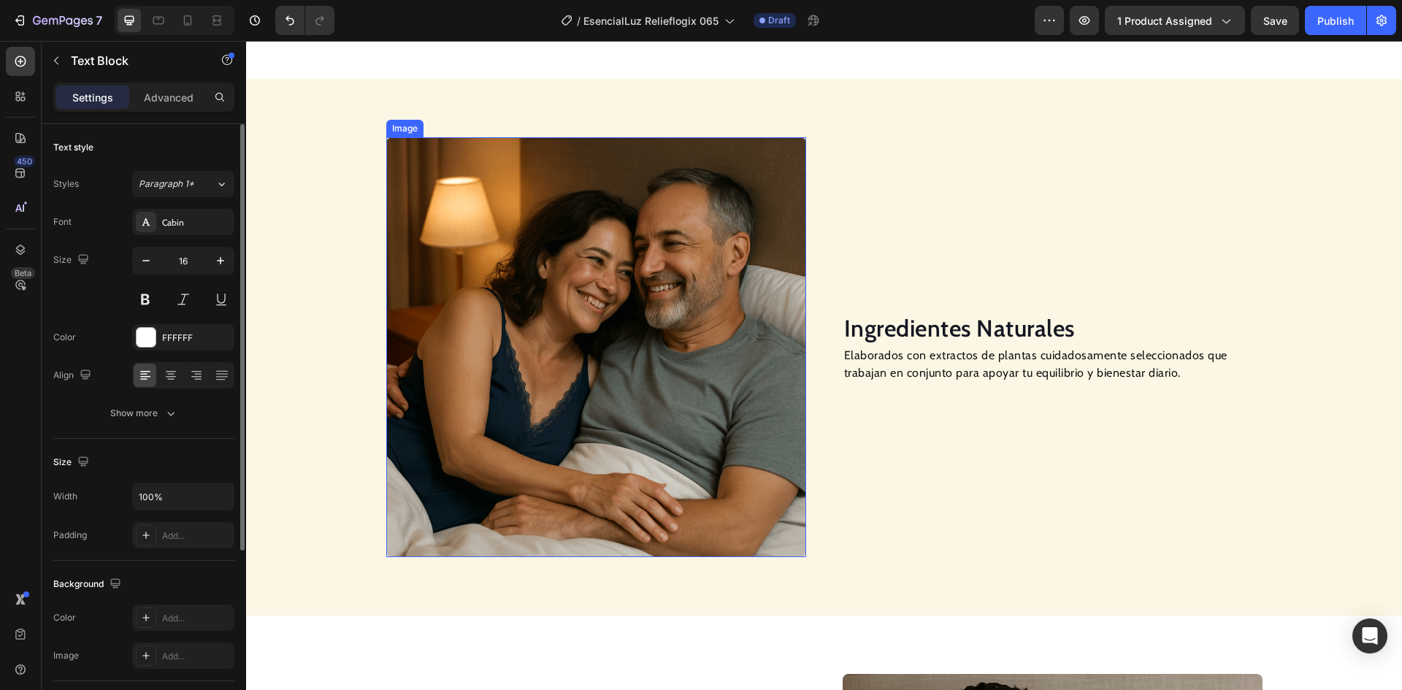
click at [594, 248] on img at bounding box center [596, 347] width 420 height 420
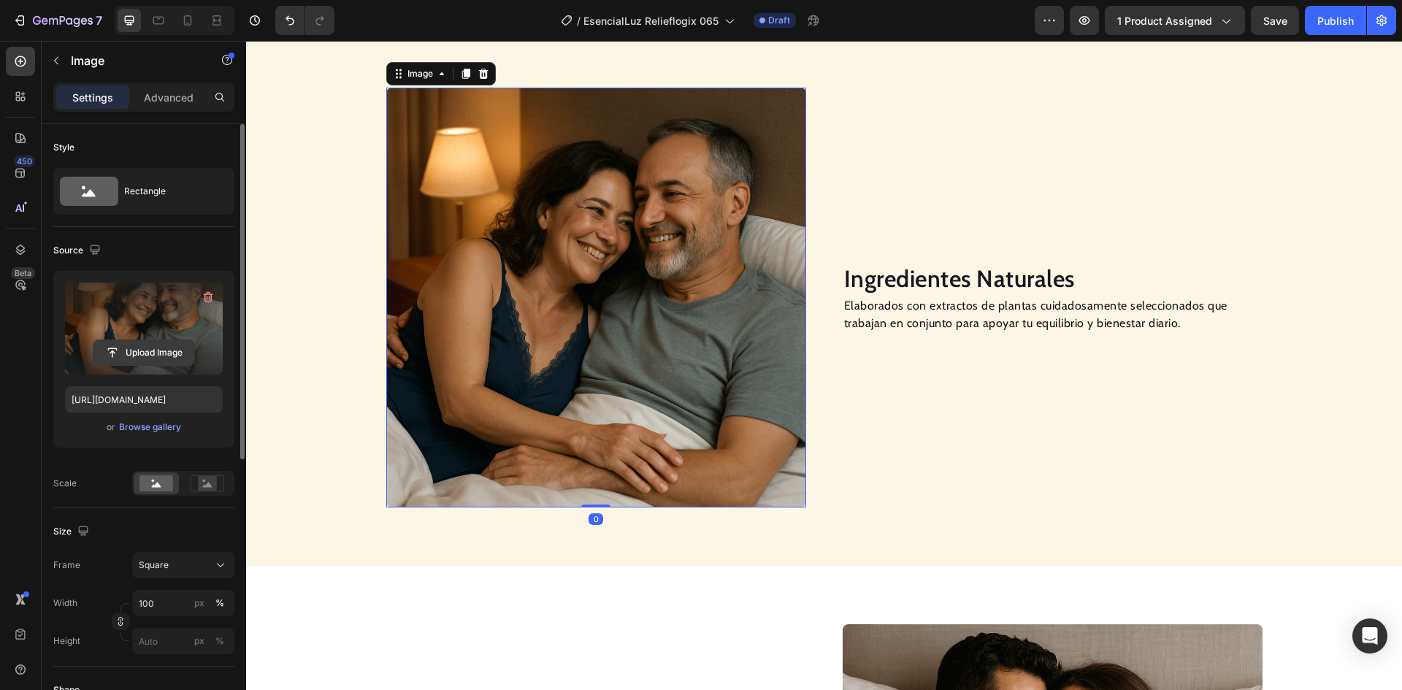
click at [145, 351] on input "file" at bounding box center [143, 352] width 101 height 25
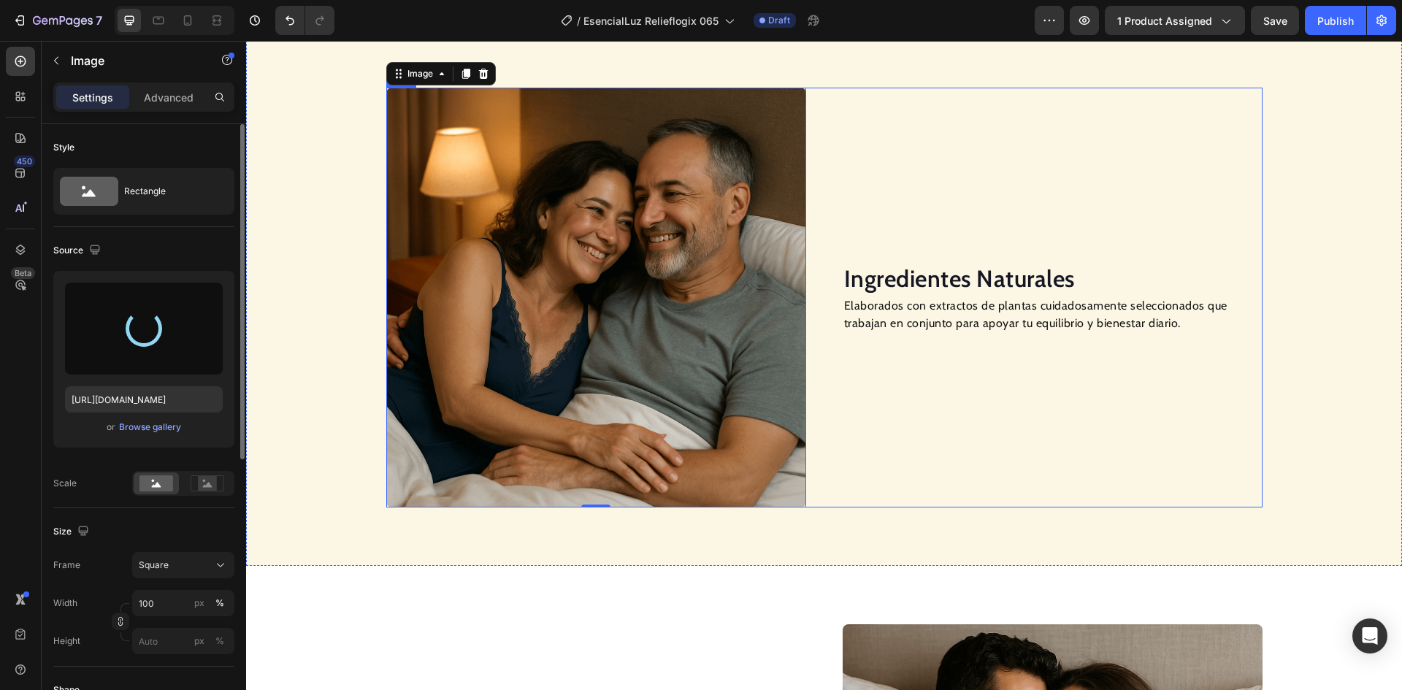
type input "[URL][DOMAIN_NAME]"
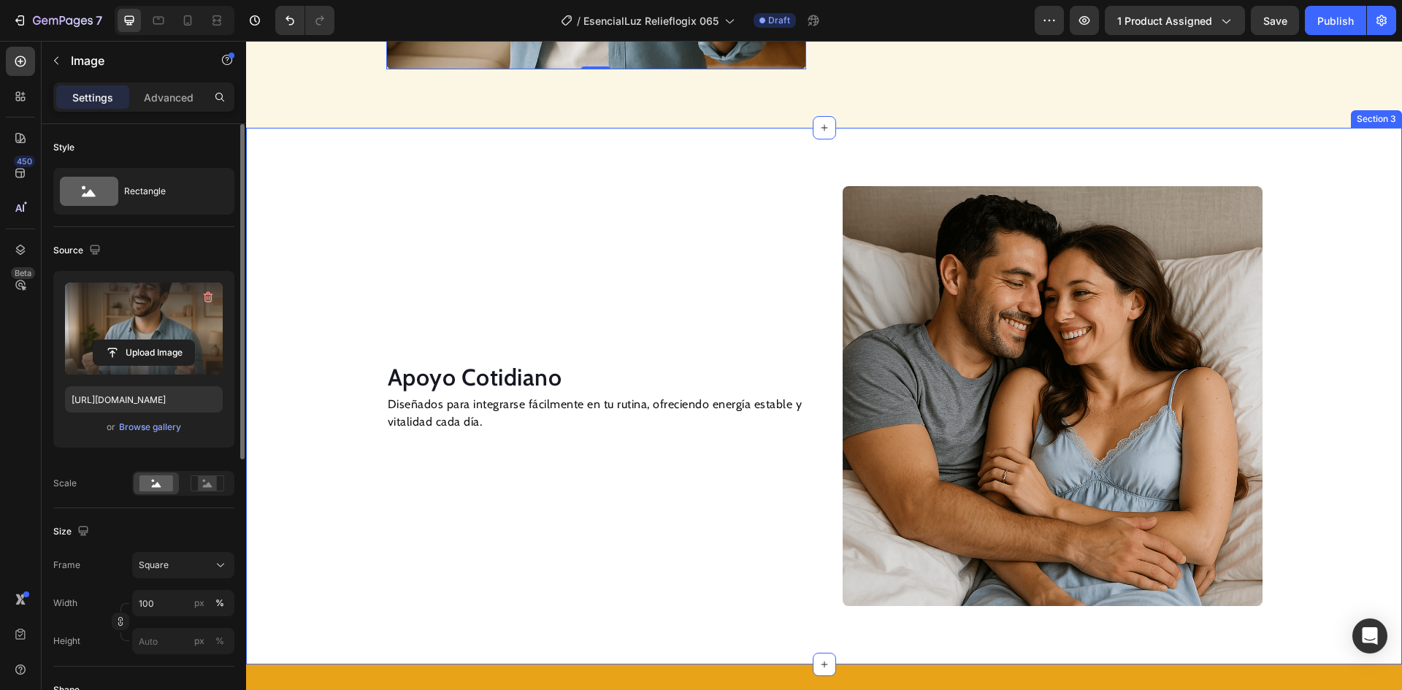
scroll to position [1525, 0]
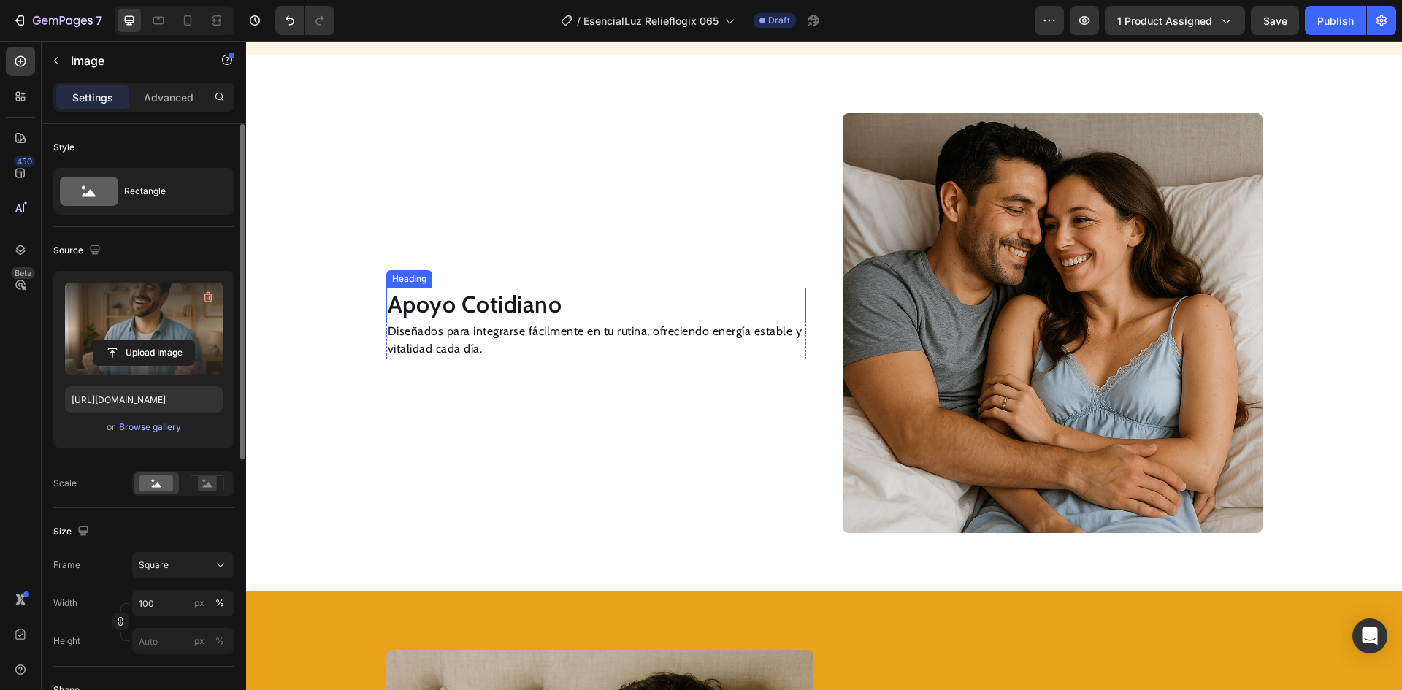
click at [1013, 303] on img at bounding box center [1053, 323] width 420 height 420
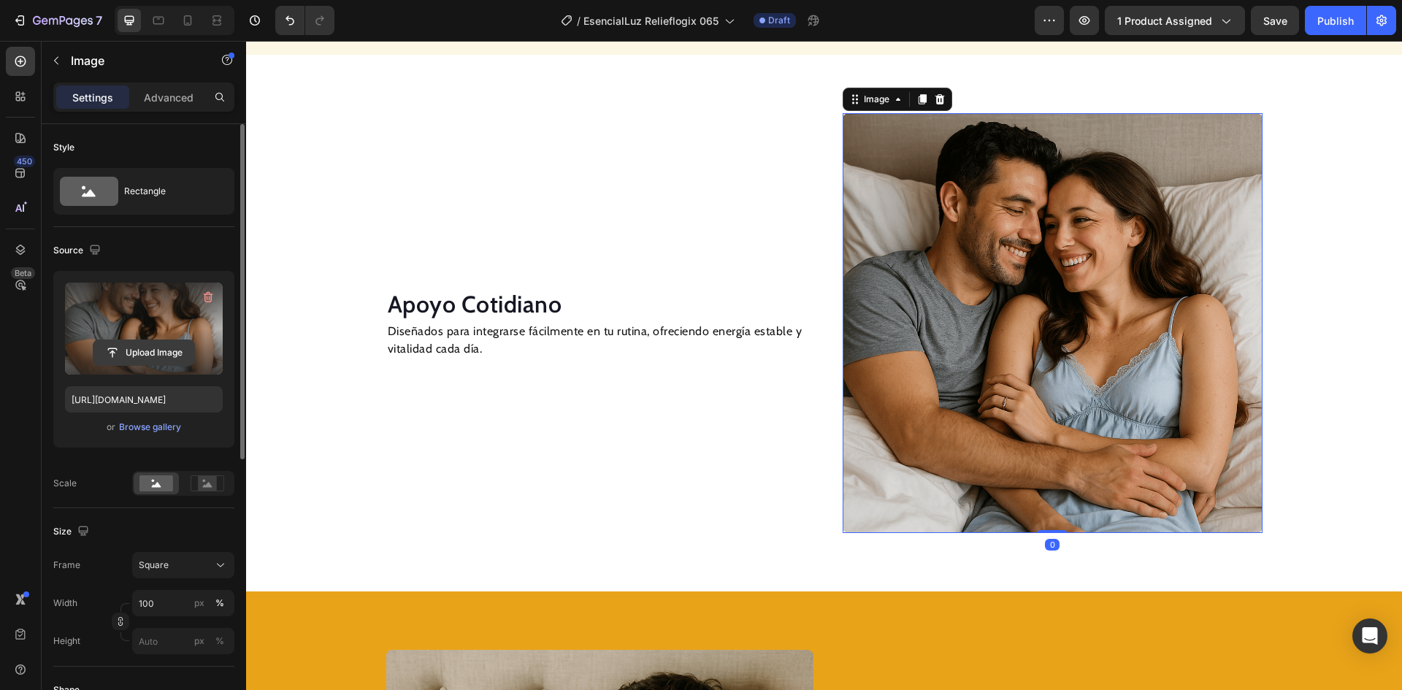
click at [164, 351] on input "file" at bounding box center [143, 352] width 101 height 25
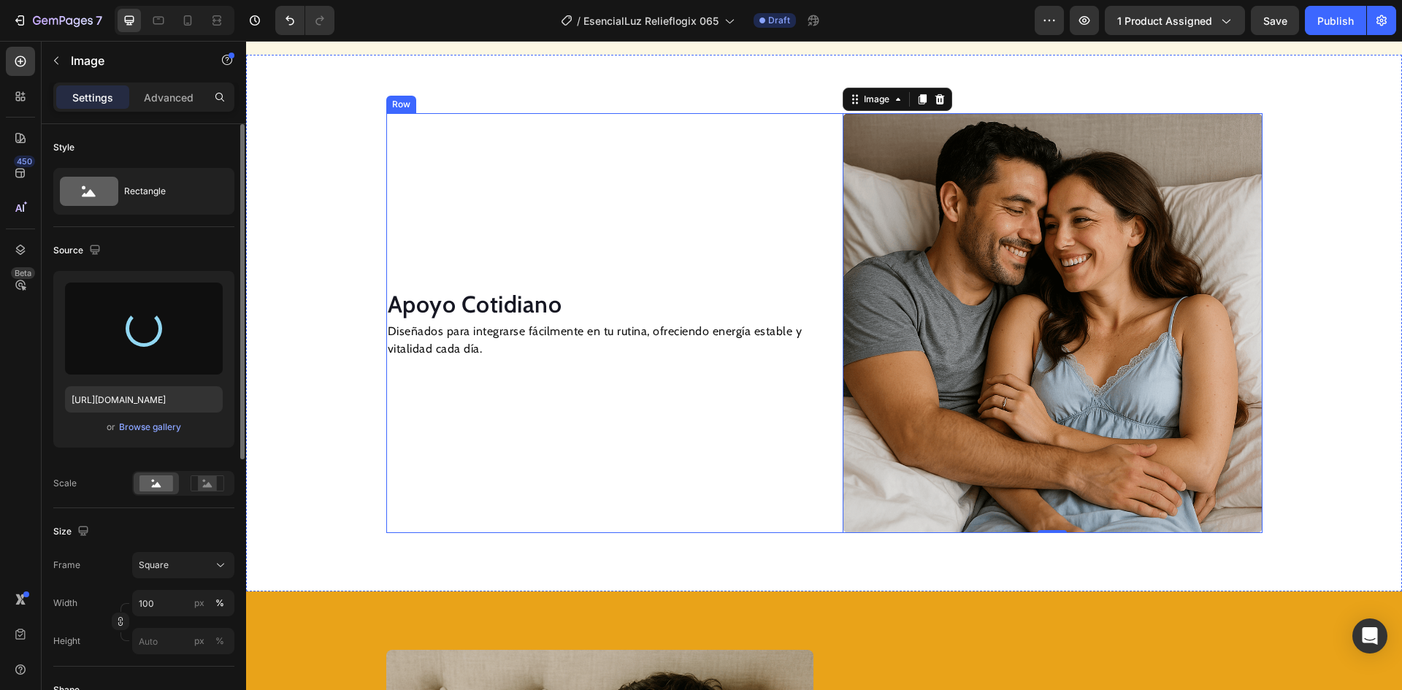
type input "[URL][DOMAIN_NAME]"
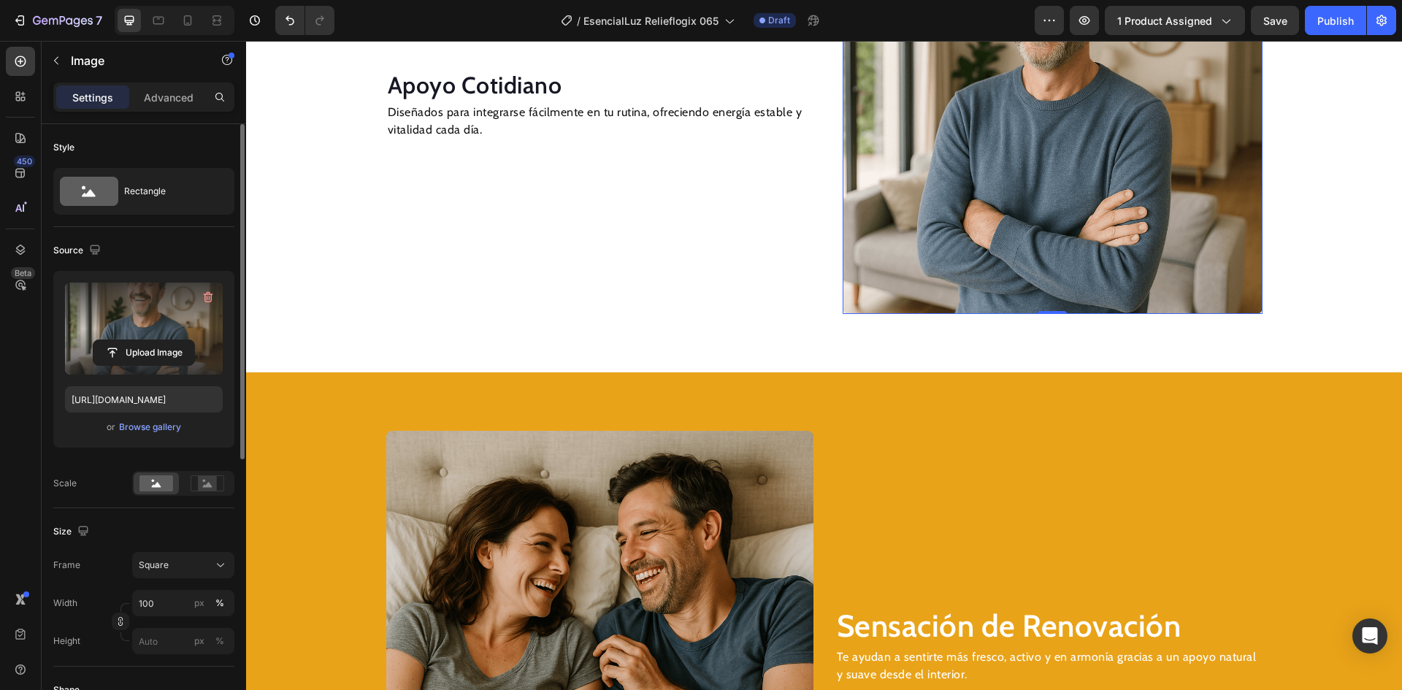
scroll to position [1890, 0]
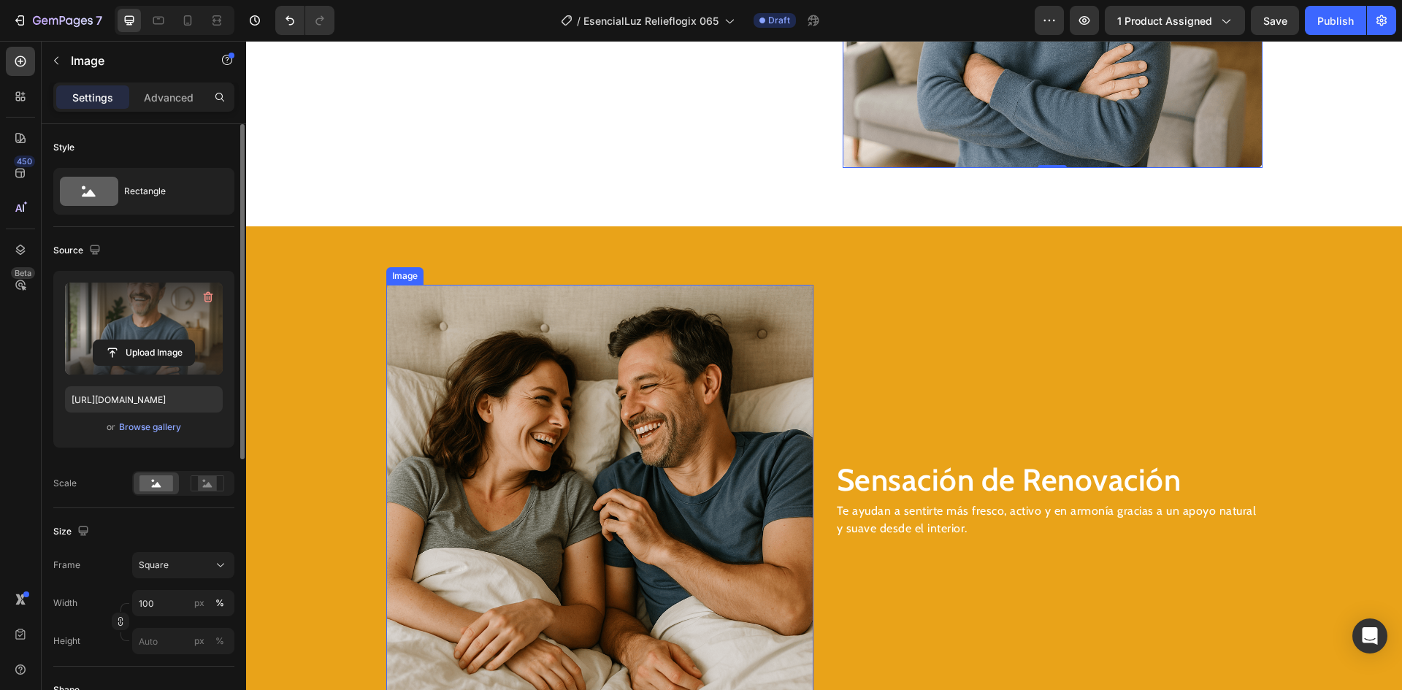
click at [600, 363] on img at bounding box center [599, 498] width 427 height 427
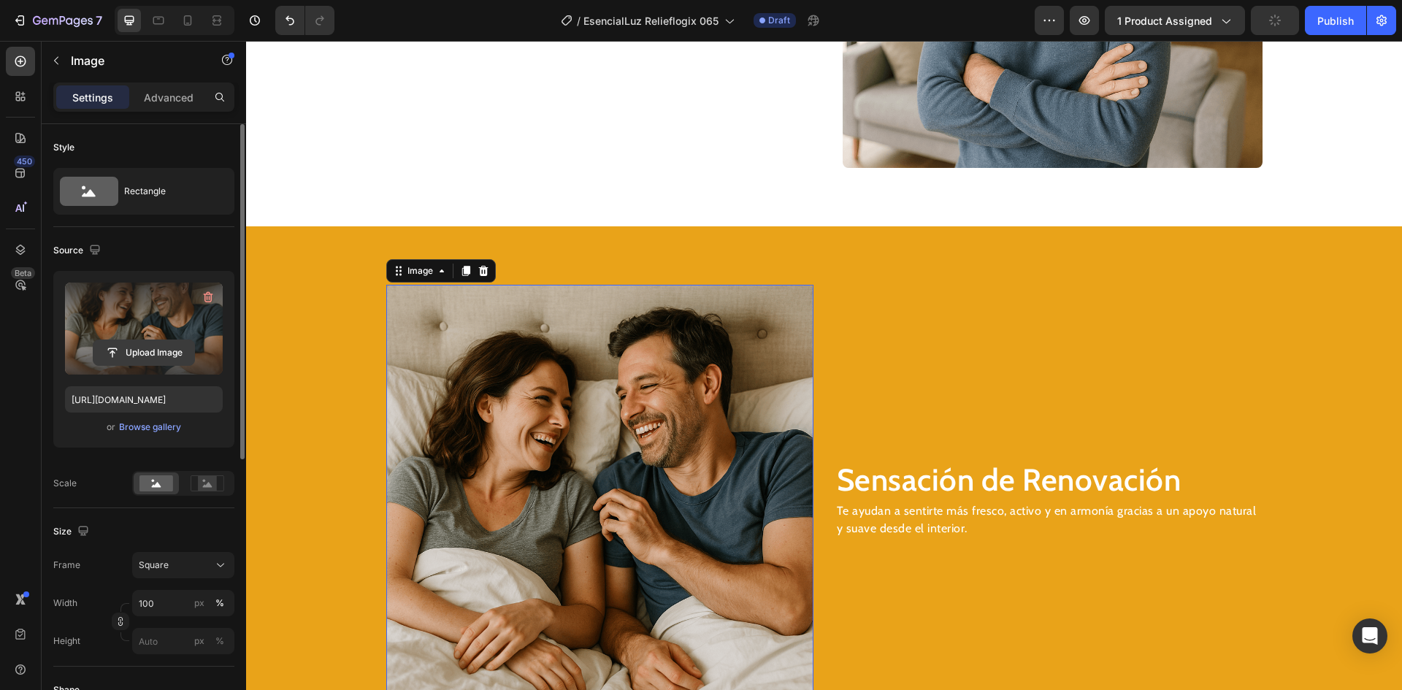
click at [148, 348] on input "file" at bounding box center [143, 352] width 101 height 25
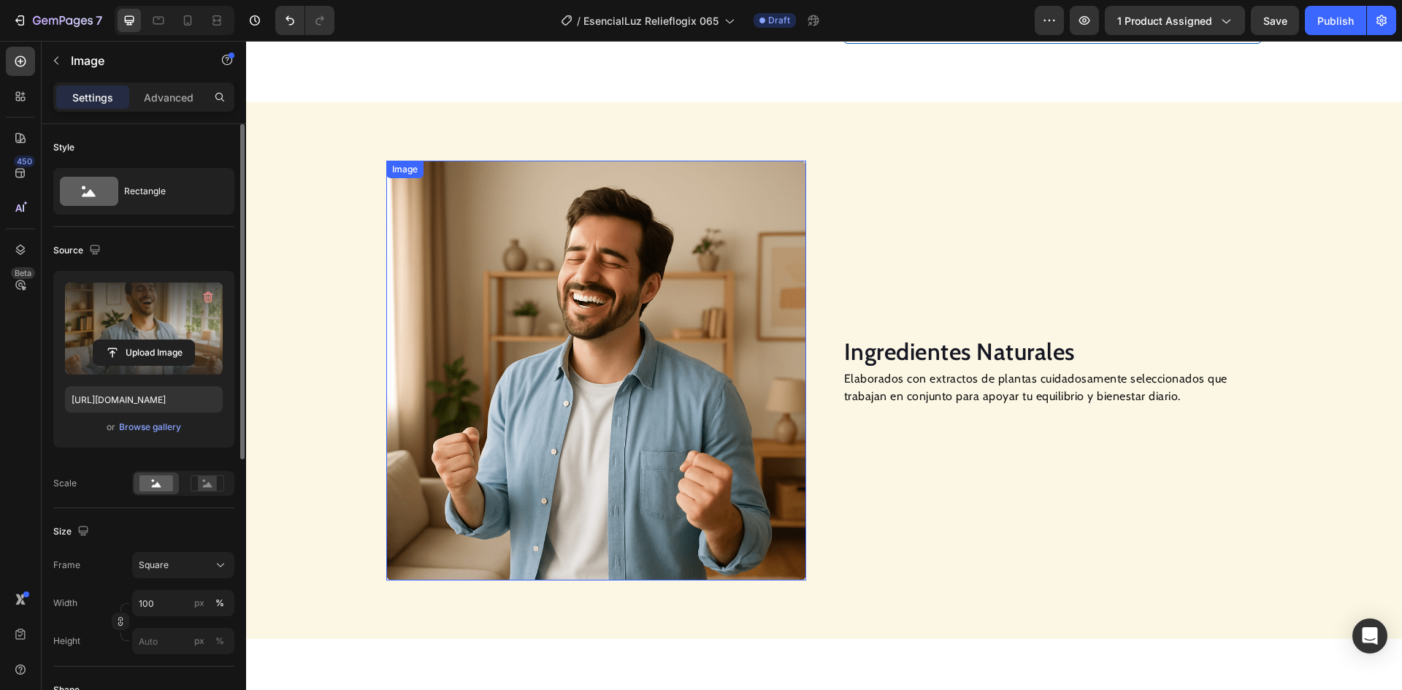
scroll to position [868, 0]
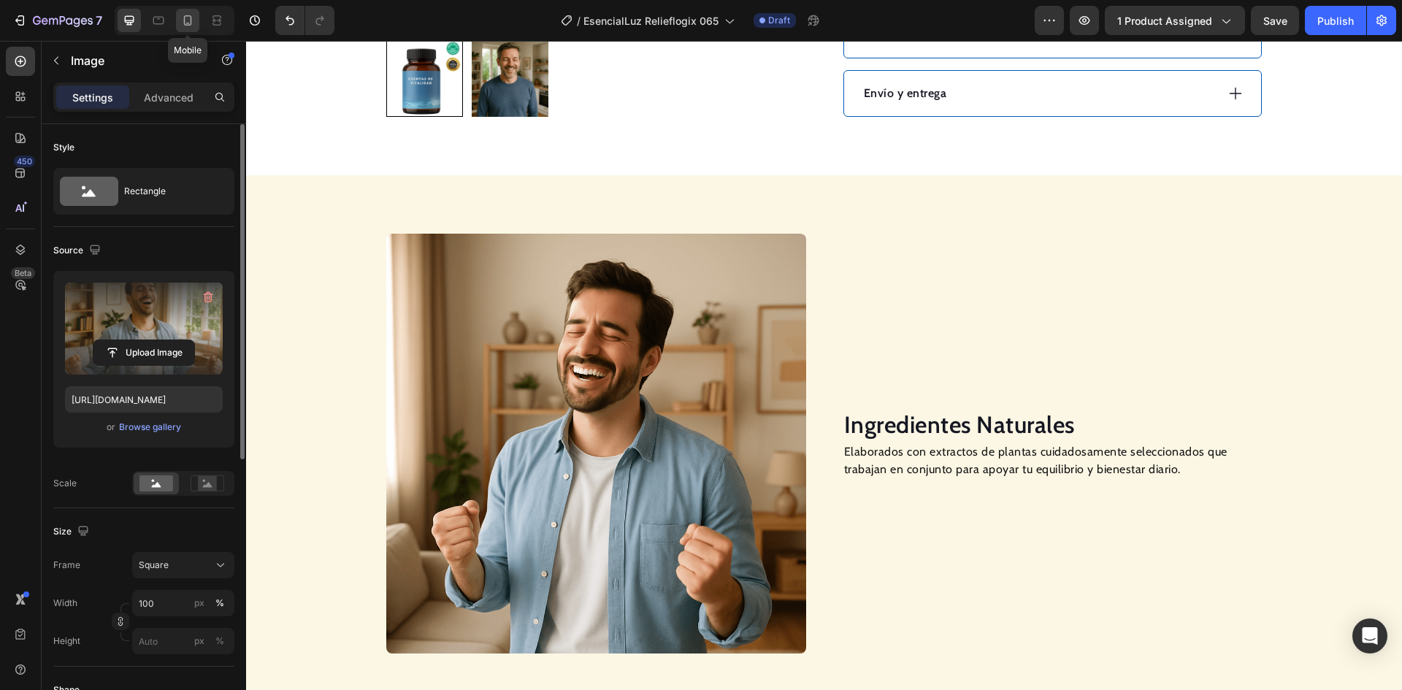
click at [195, 20] on icon at bounding box center [187, 20] width 15 height 15
type input "[URL][DOMAIN_NAME]"
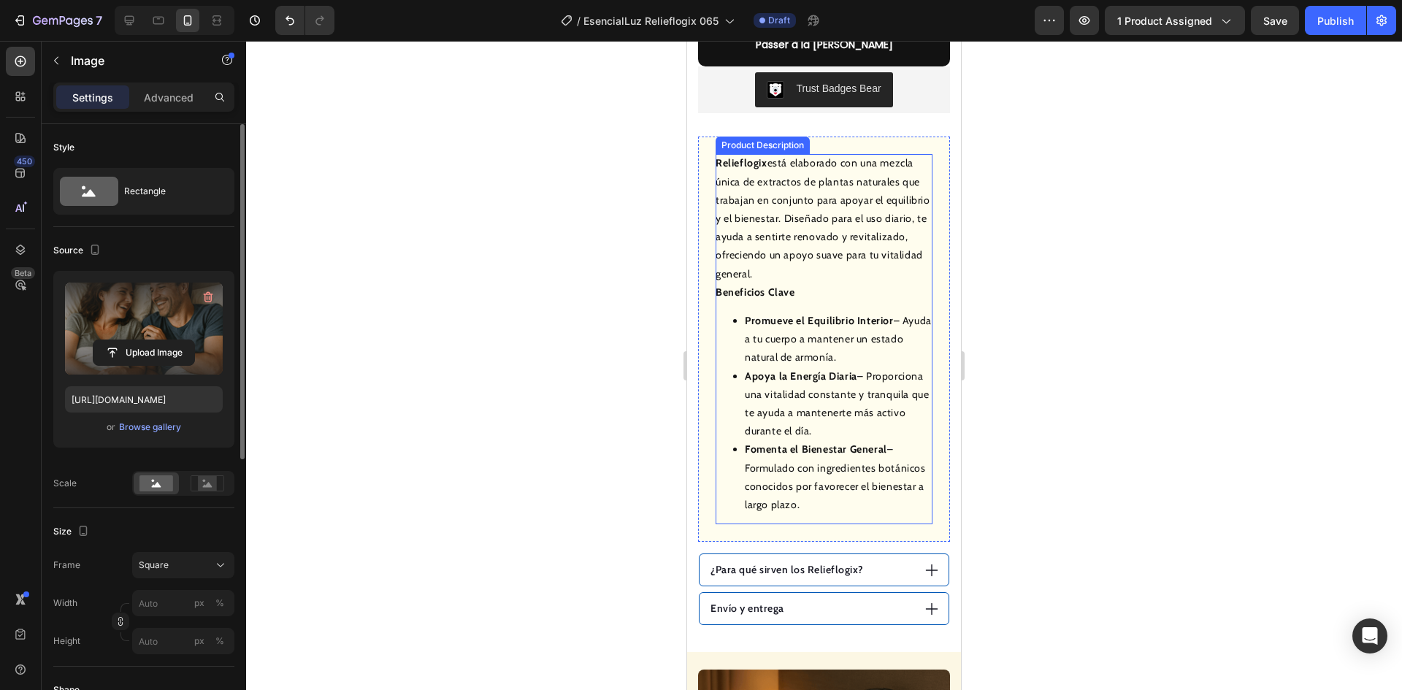
scroll to position [1046, 0]
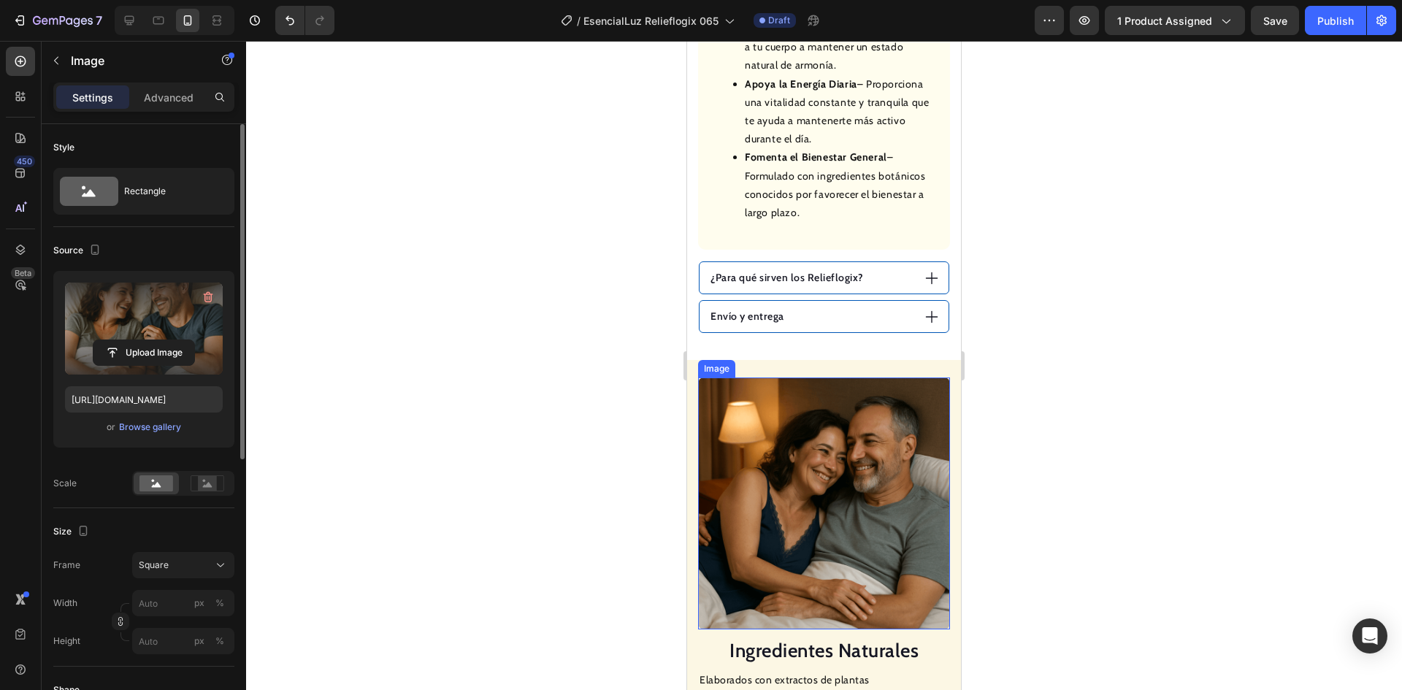
click at [778, 432] on img at bounding box center [824, 504] width 252 height 252
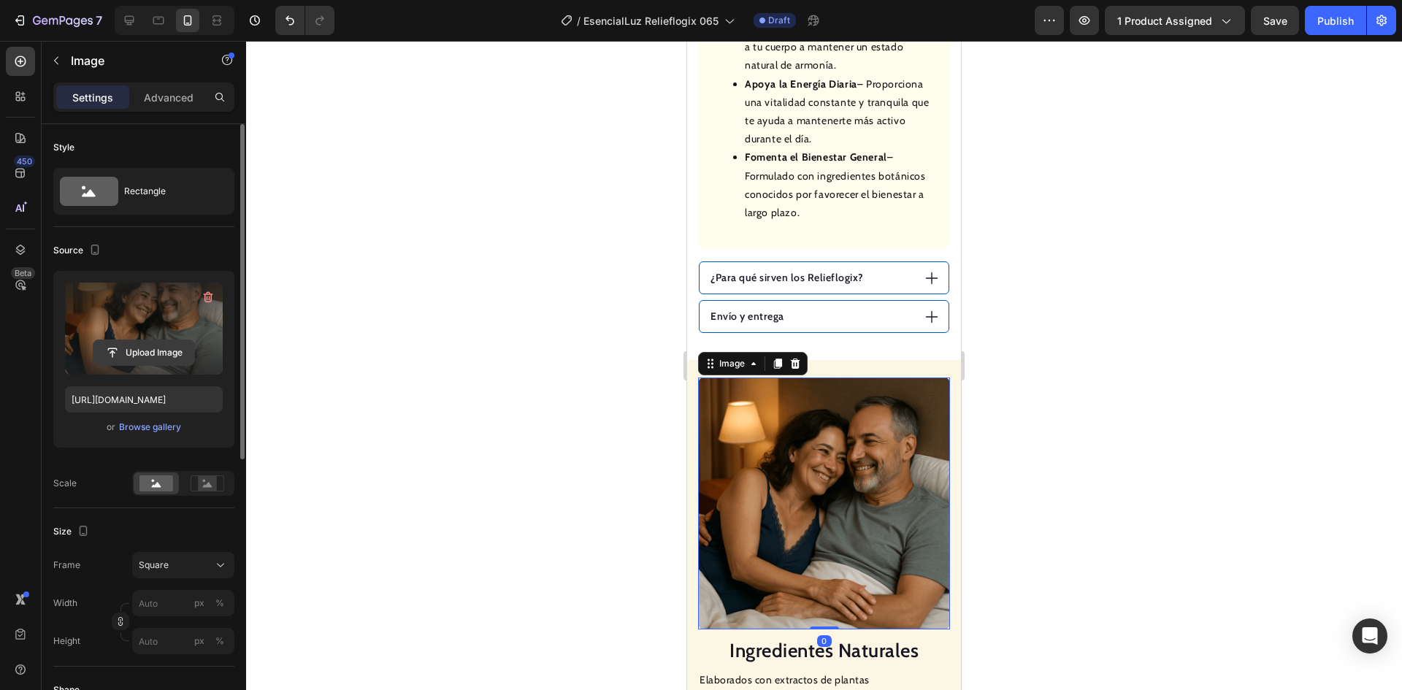
click at [158, 345] on input "file" at bounding box center [143, 352] width 101 height 25
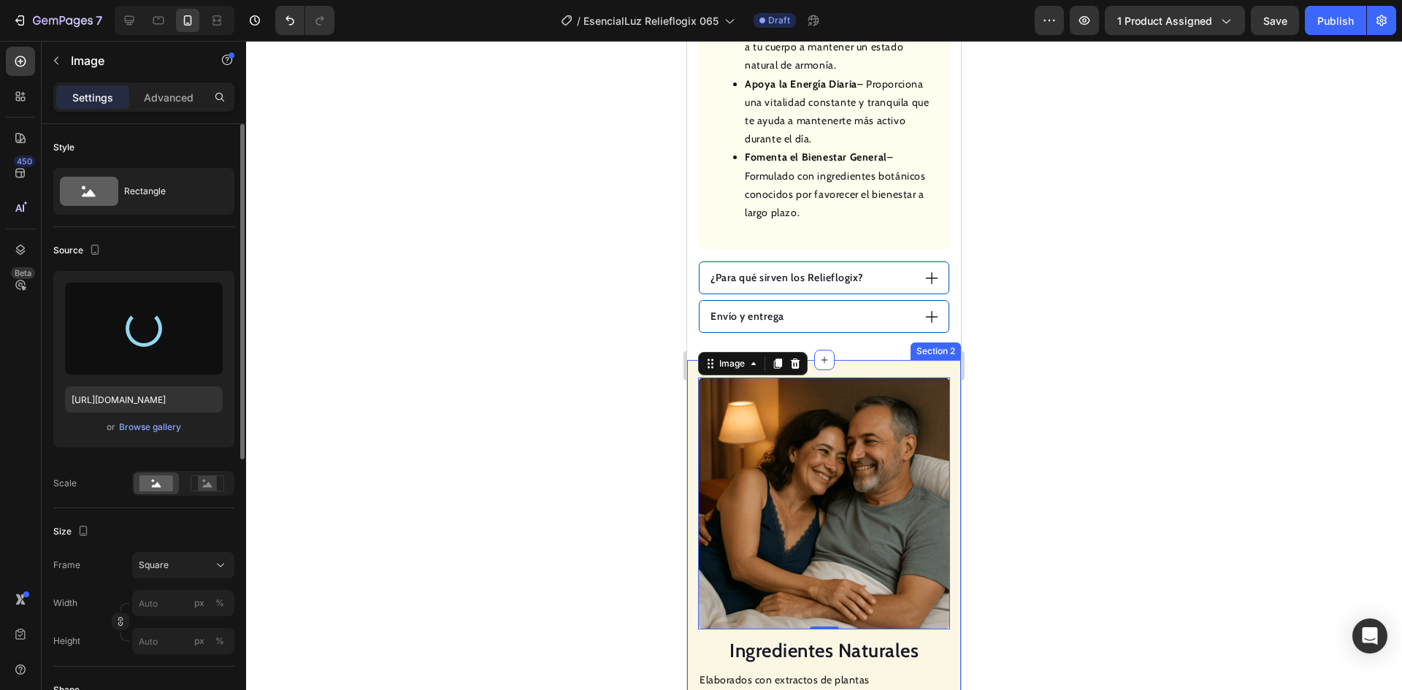
type input "[URL][DOMAIN_NAME]"
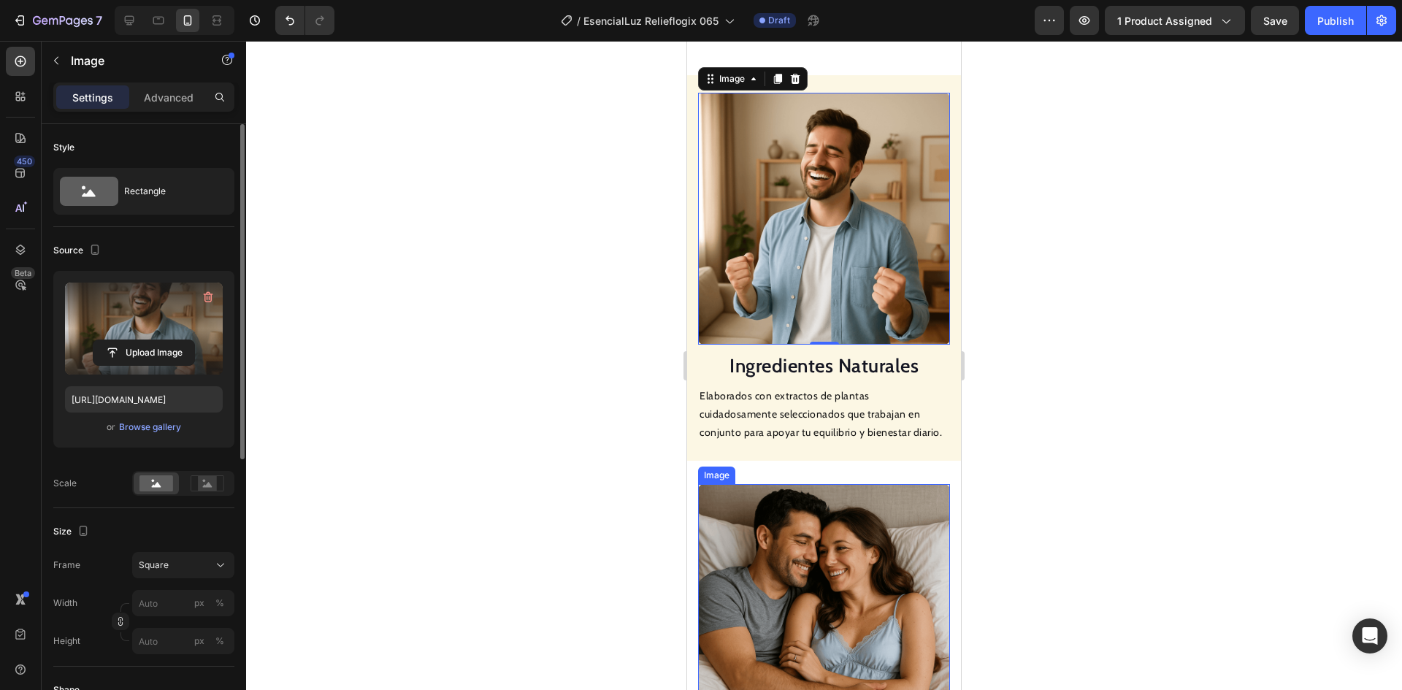
scroll to position [1558, 0]
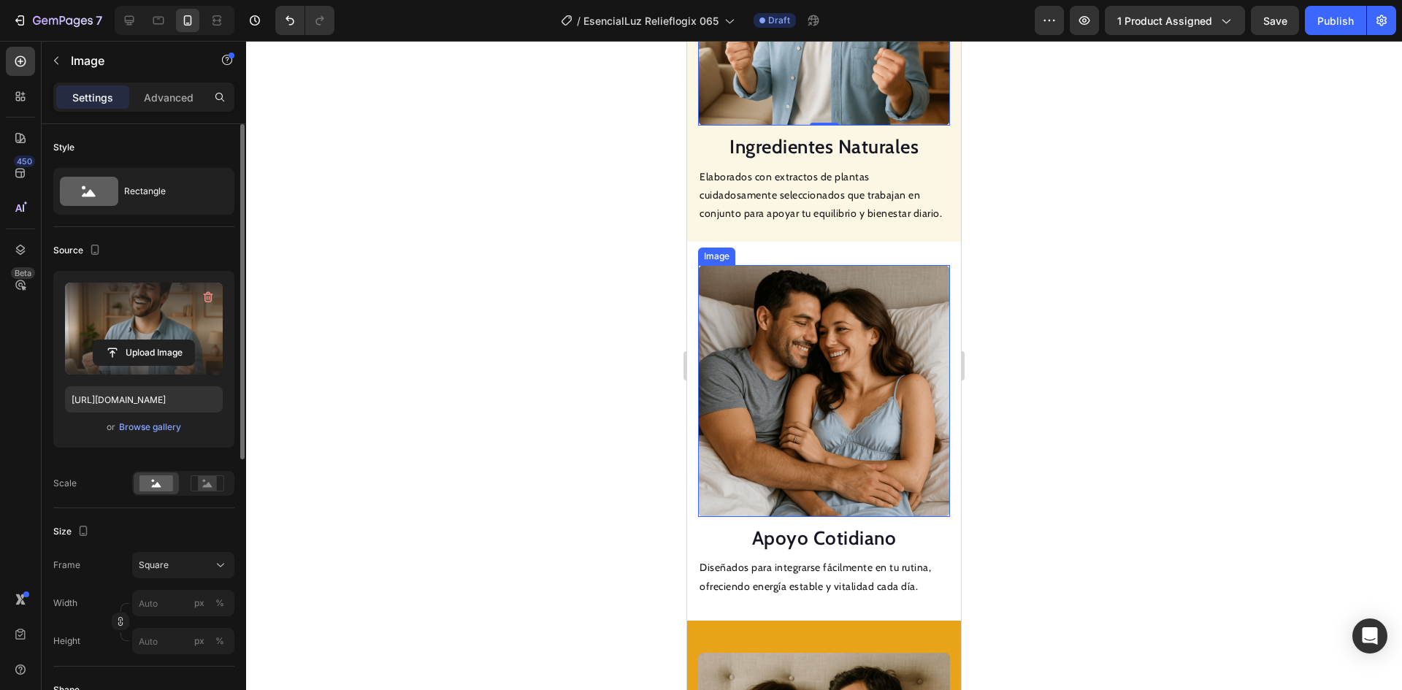
click at [778, 386] on img at bounding box center [824, 391] width 252 height 252
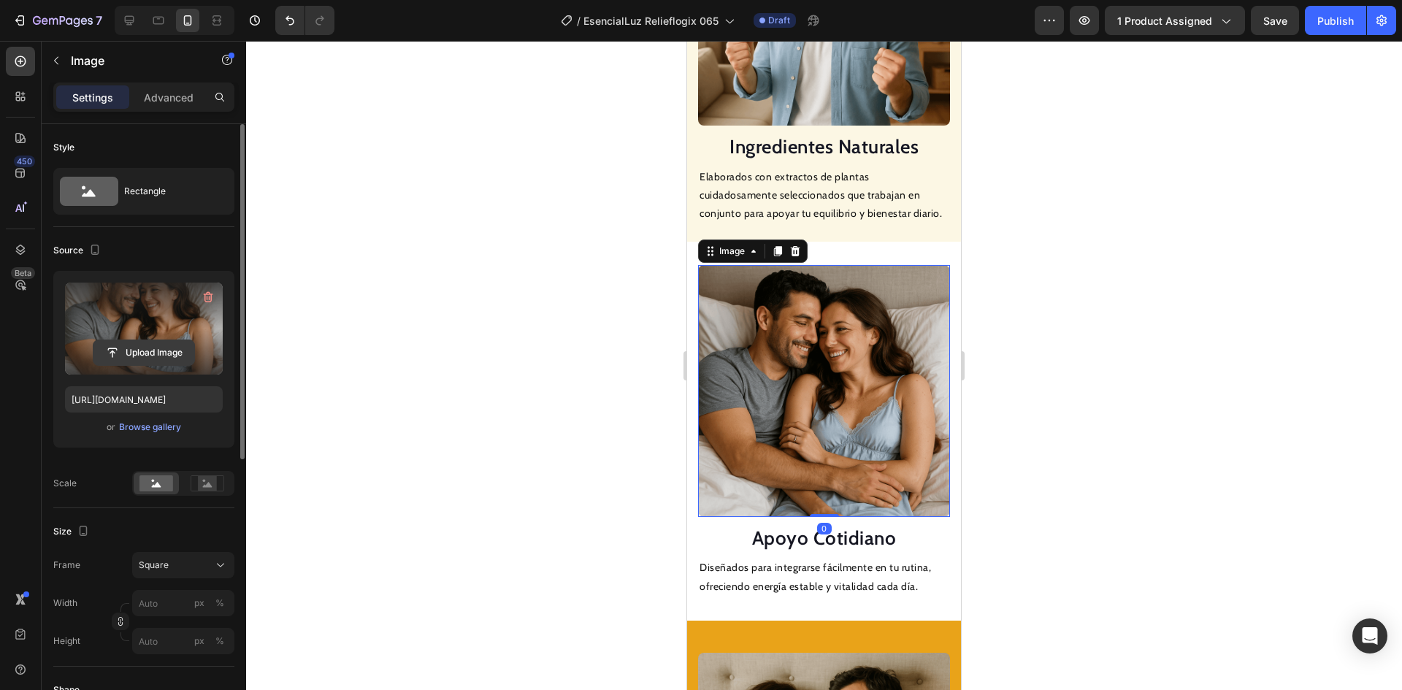
click at [175, 353] on input "file" at bounding box center [143, 352] width 101 height 25
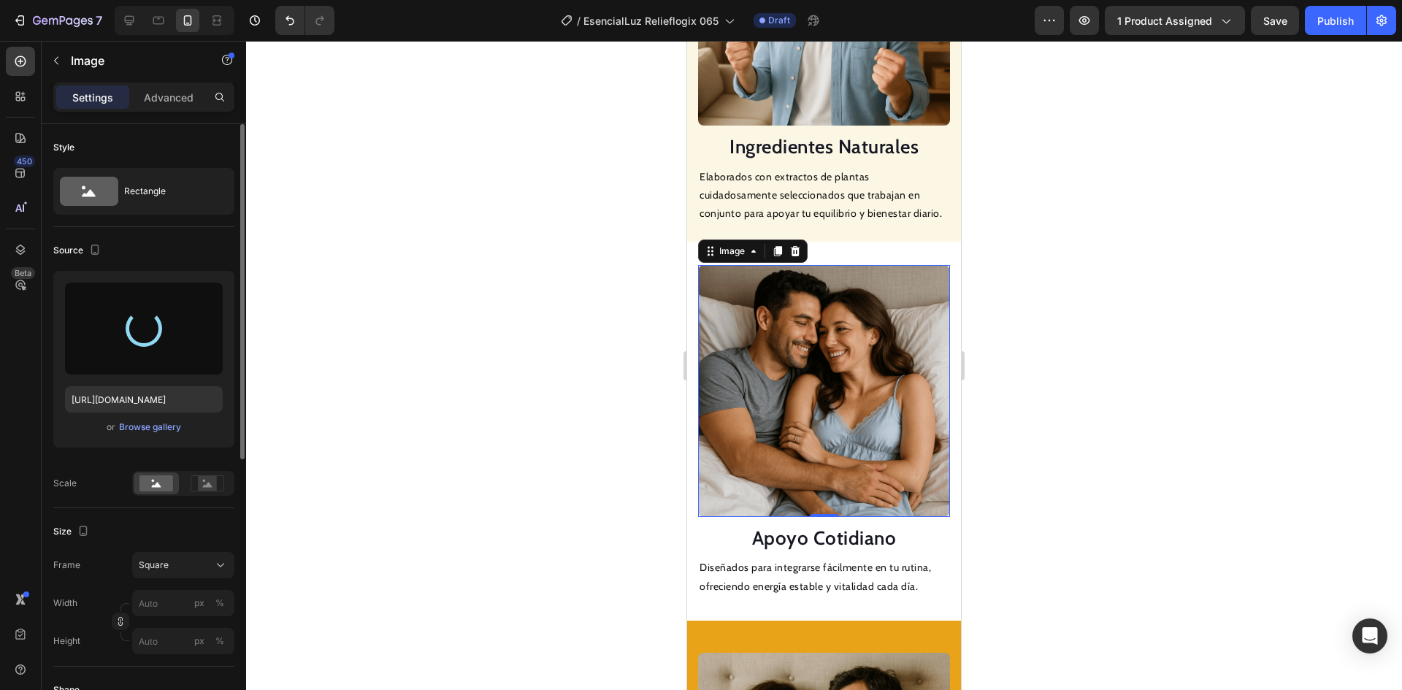
scroll to position [1631, 0]
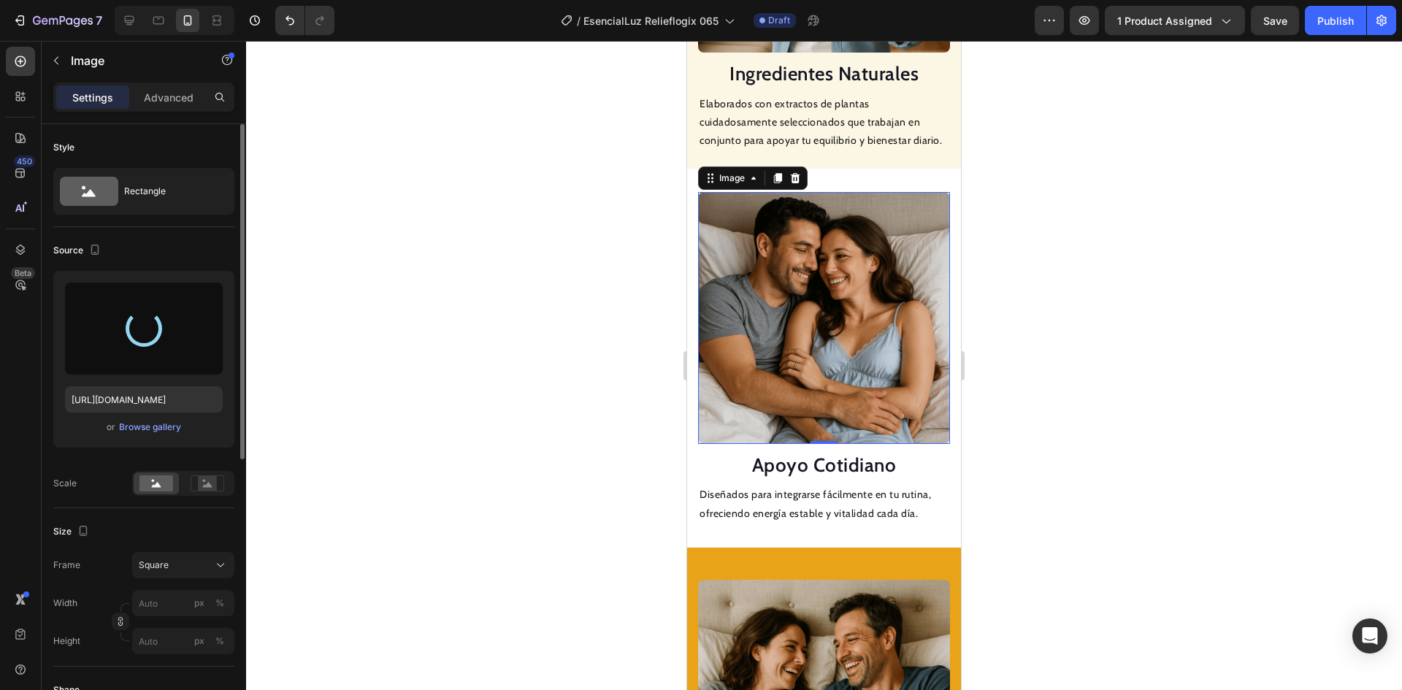
type input "[URL][DOMAIN_NAME]"
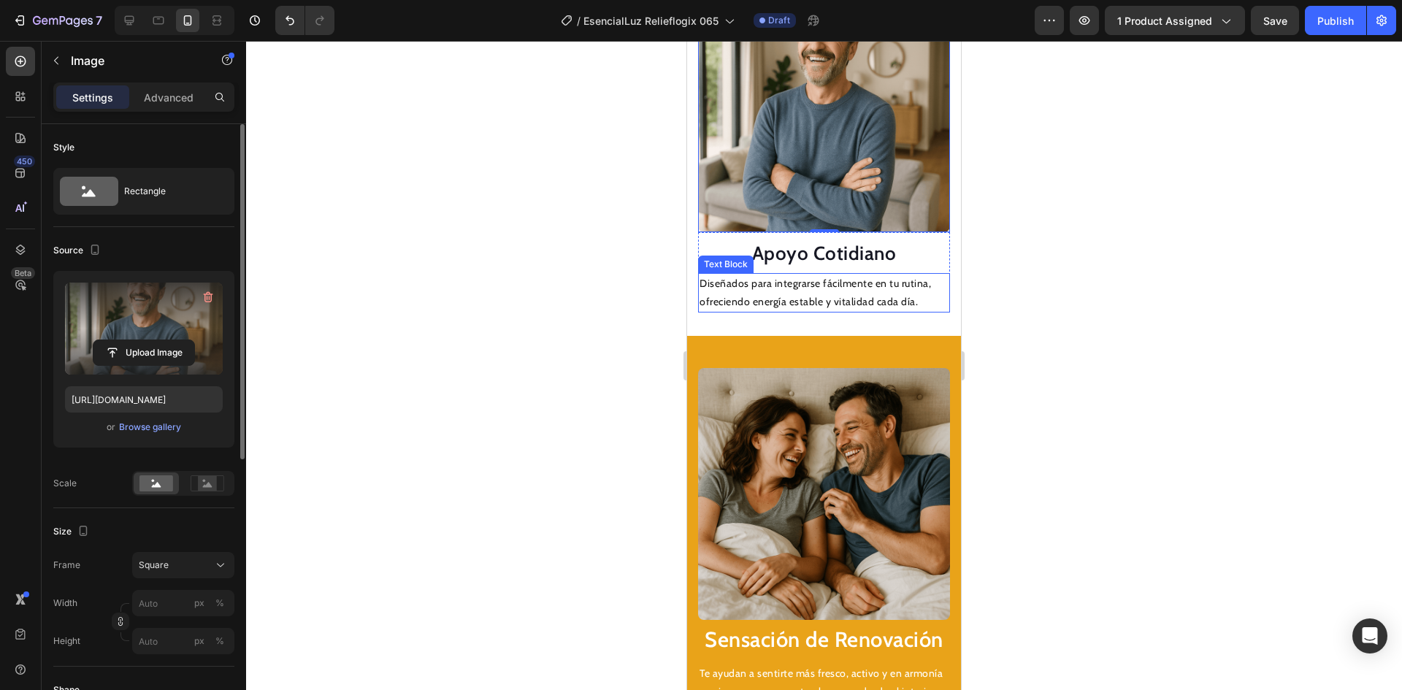
scroll to position [1923, 0]
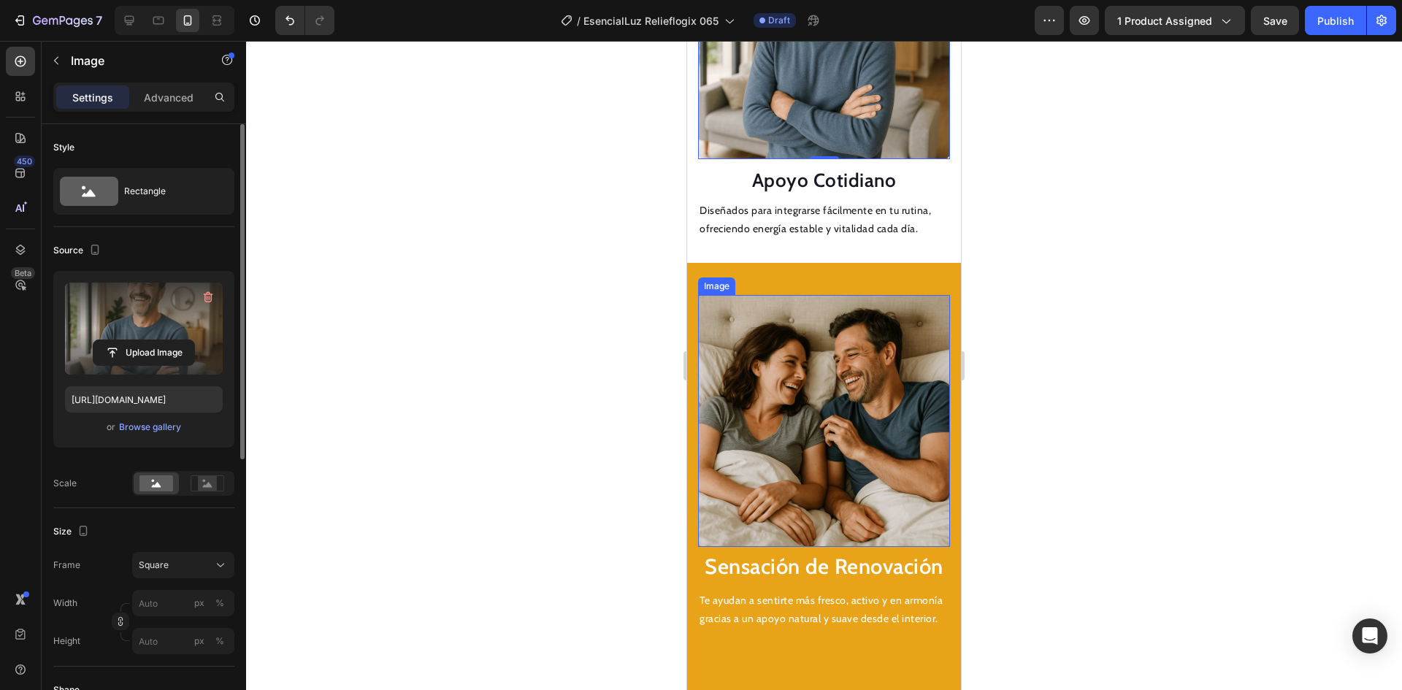
click at [831, 370] on img at bounding box center [824, 421] width 252 height 252
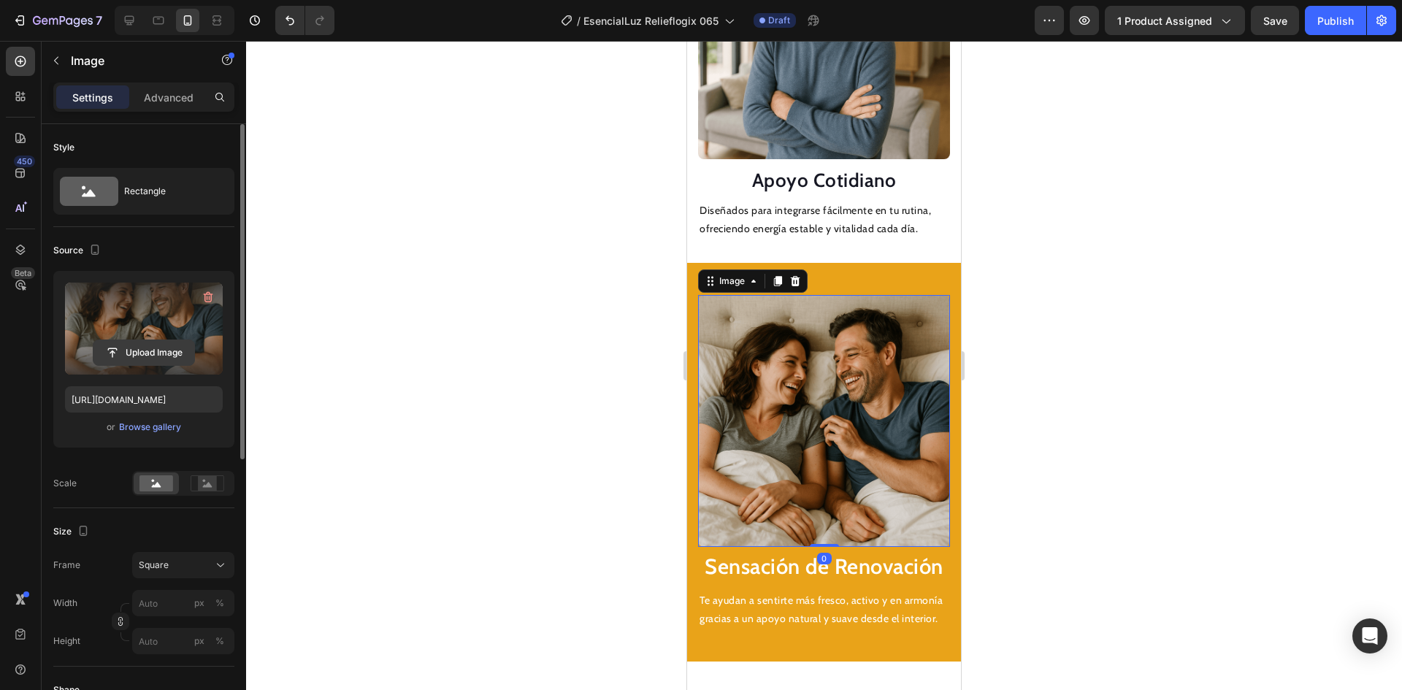
click at [120, 352] on input "file" at bounding box center [143, 352] width 101 height 25
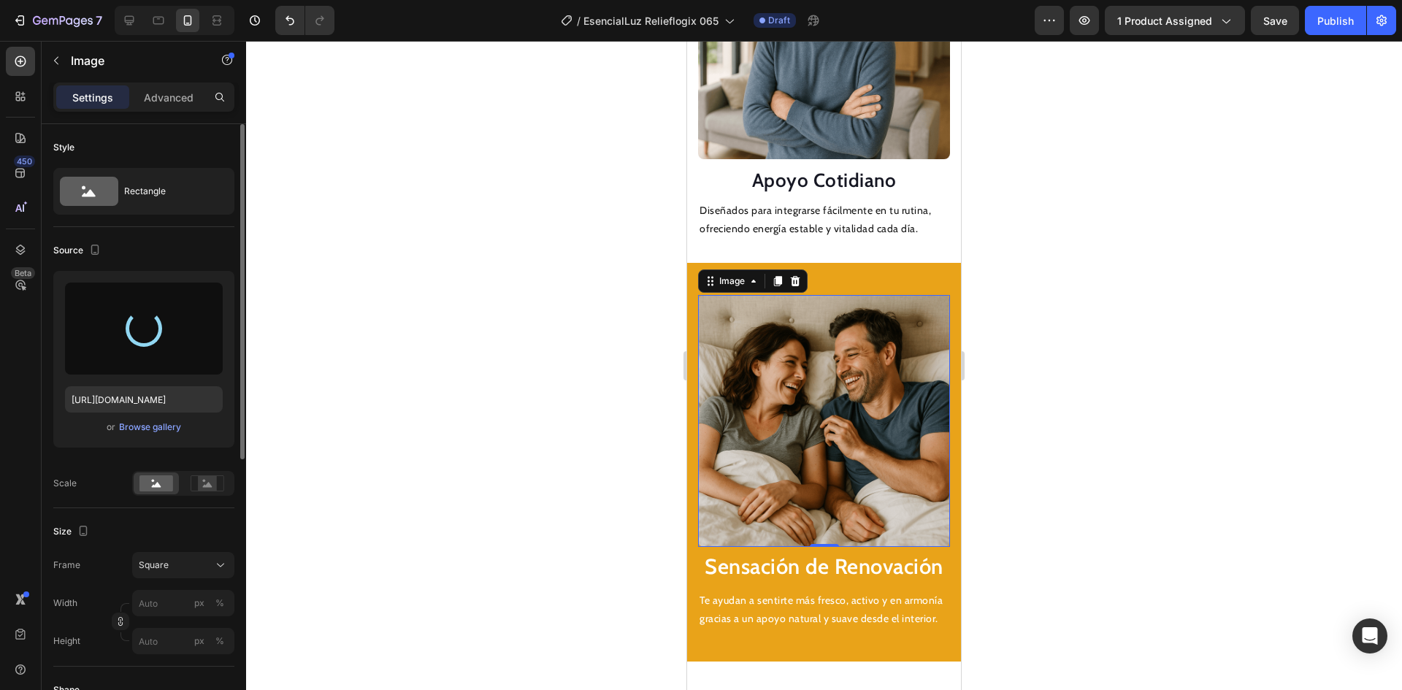
type input "[URL][DOMAIN_NAME]"
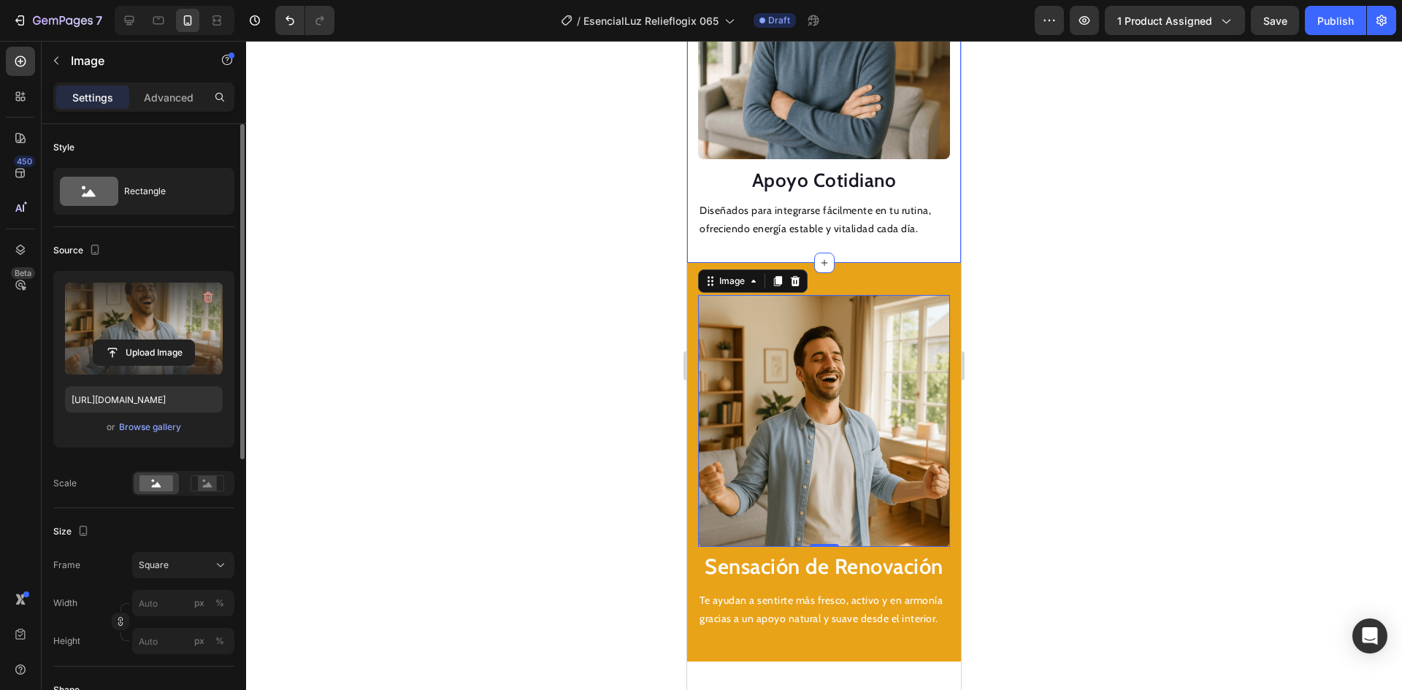
scroll to position [1996, 0]
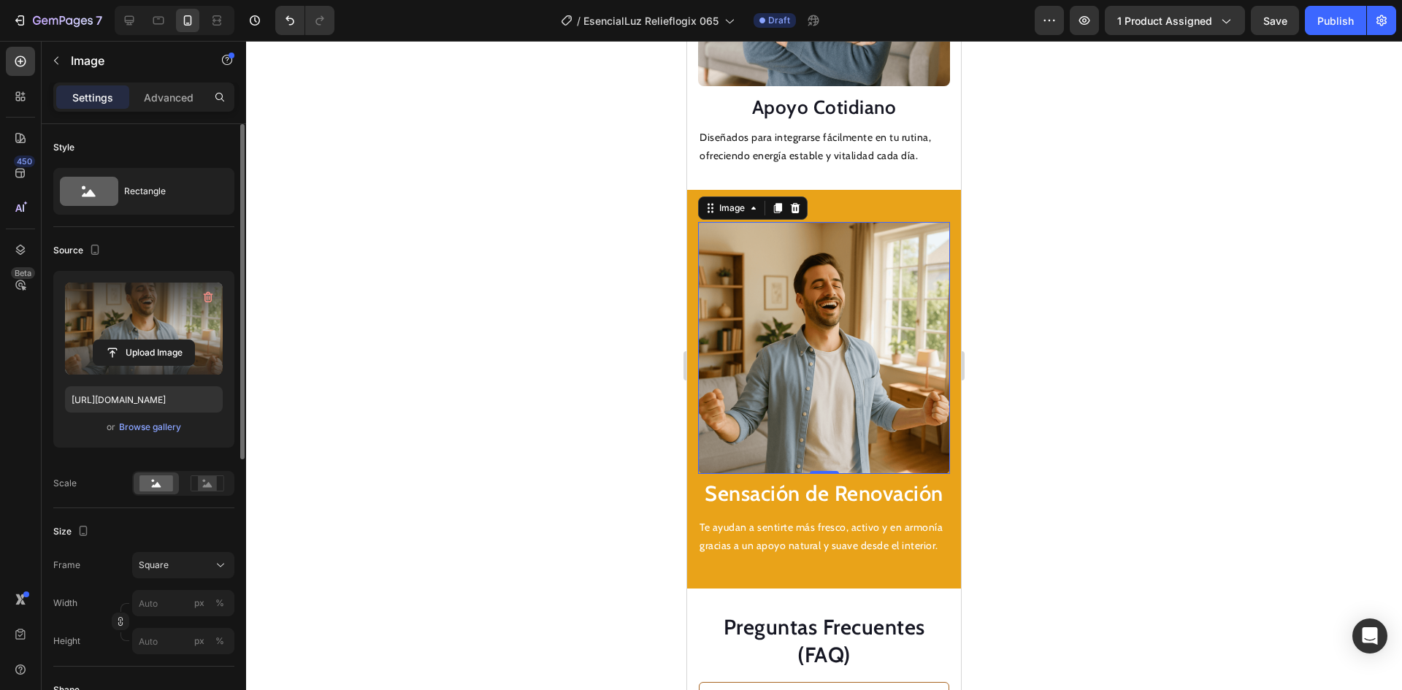
click at [623, 335] on div at bounding box center [824, 365] width 1156 height 649
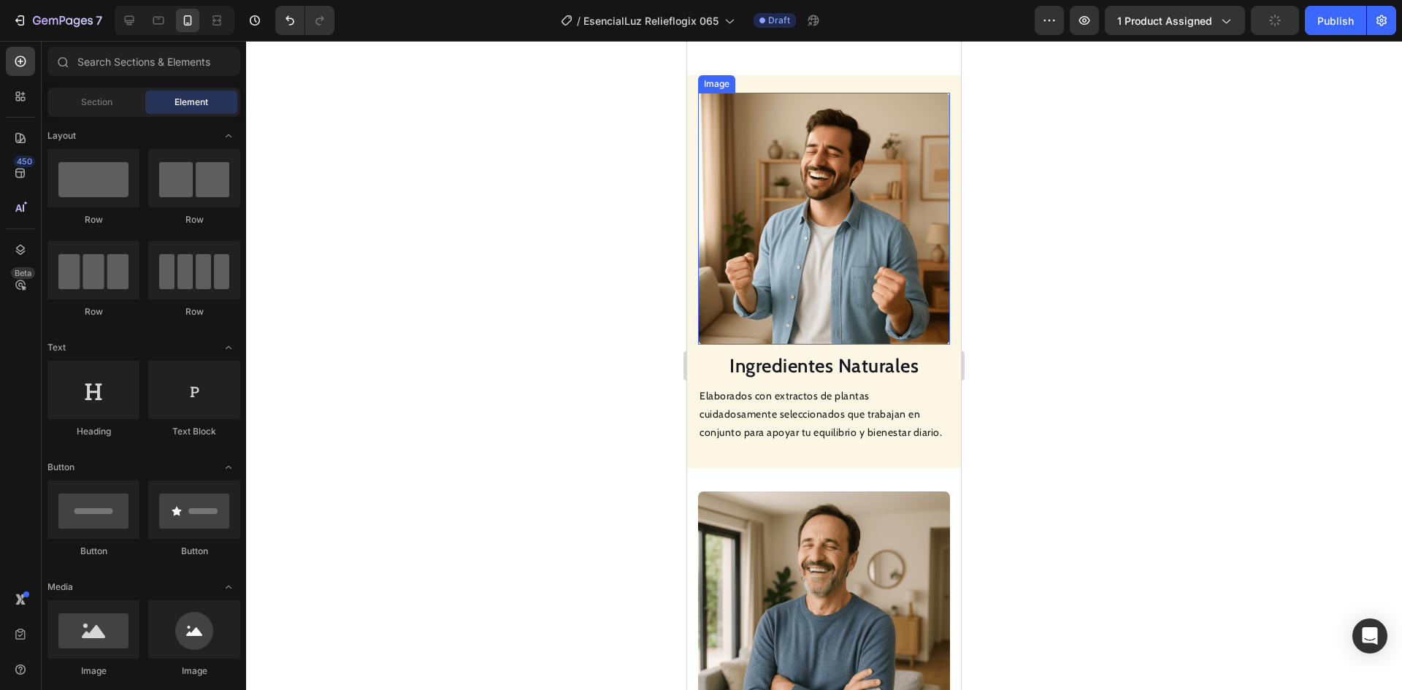
scroll to position [1119, 0]
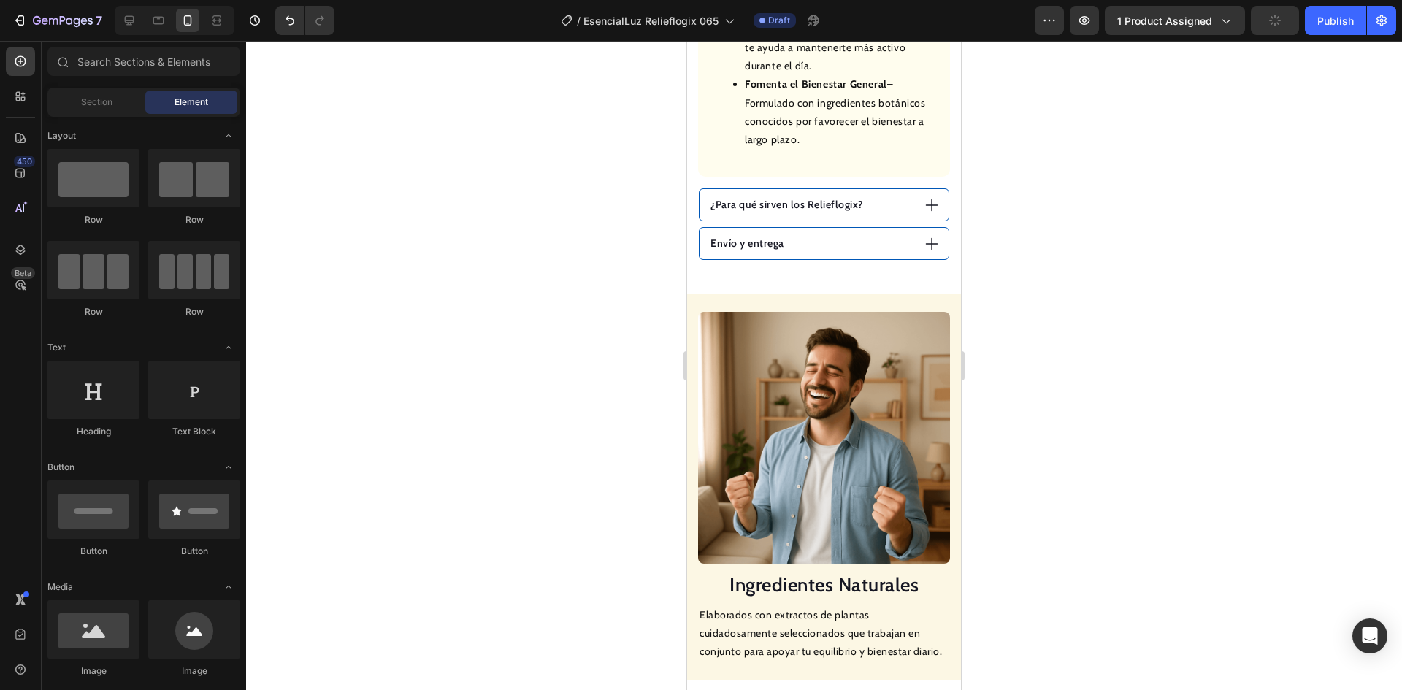
drag, startPoint x: 1322, startPoint y: 26, endPoint x: 1301, endPoint y: 53, distance: 34.9
click at [1321, 26] on div "Publish" at bounding box center [1335, 20] width 37 height 15
